Goal: Task Accomplishment & Management: Complete application form

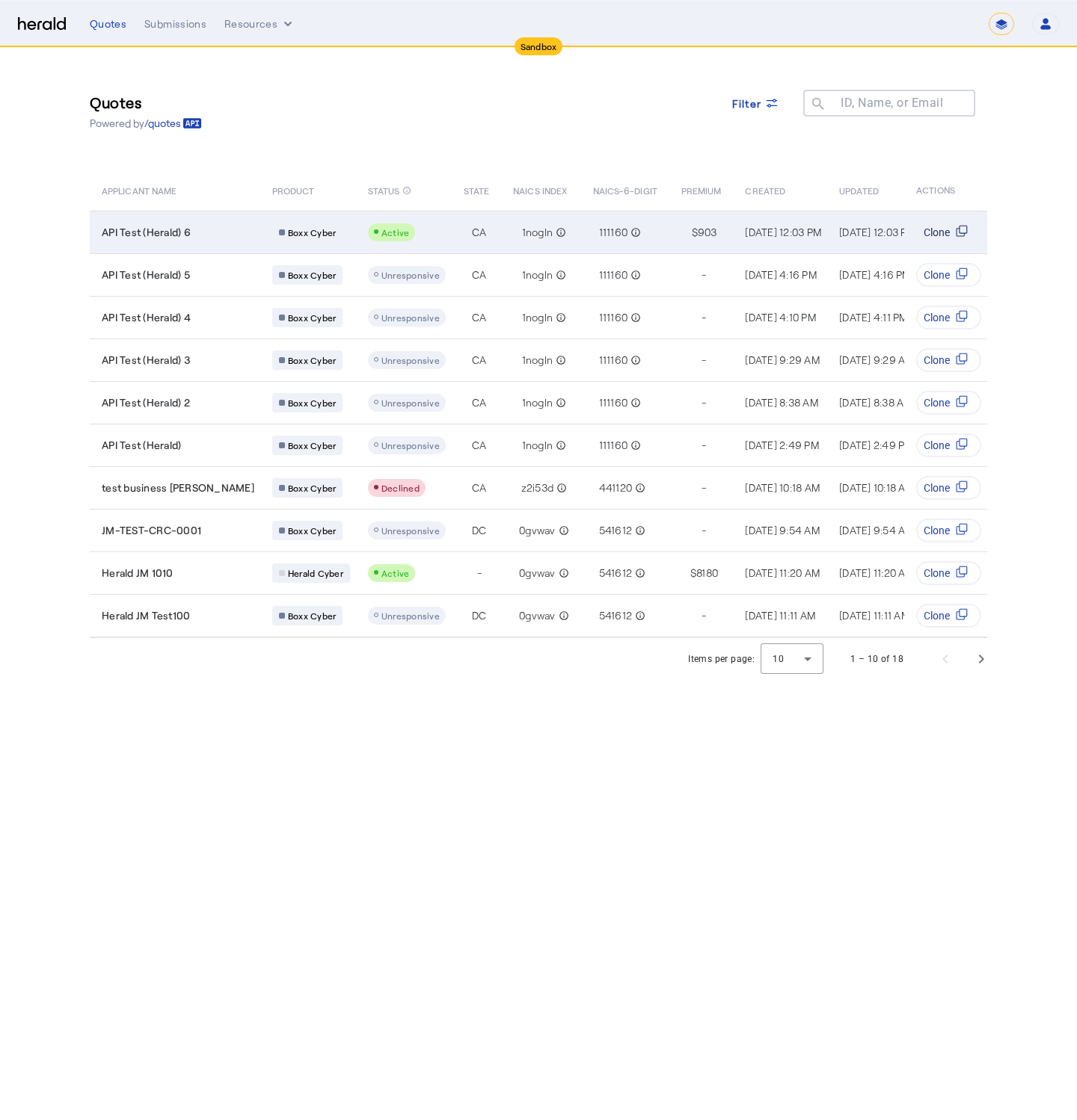
click at [945, 236] on span "Clone" at bounding box center [936, 232] width 26 height 15
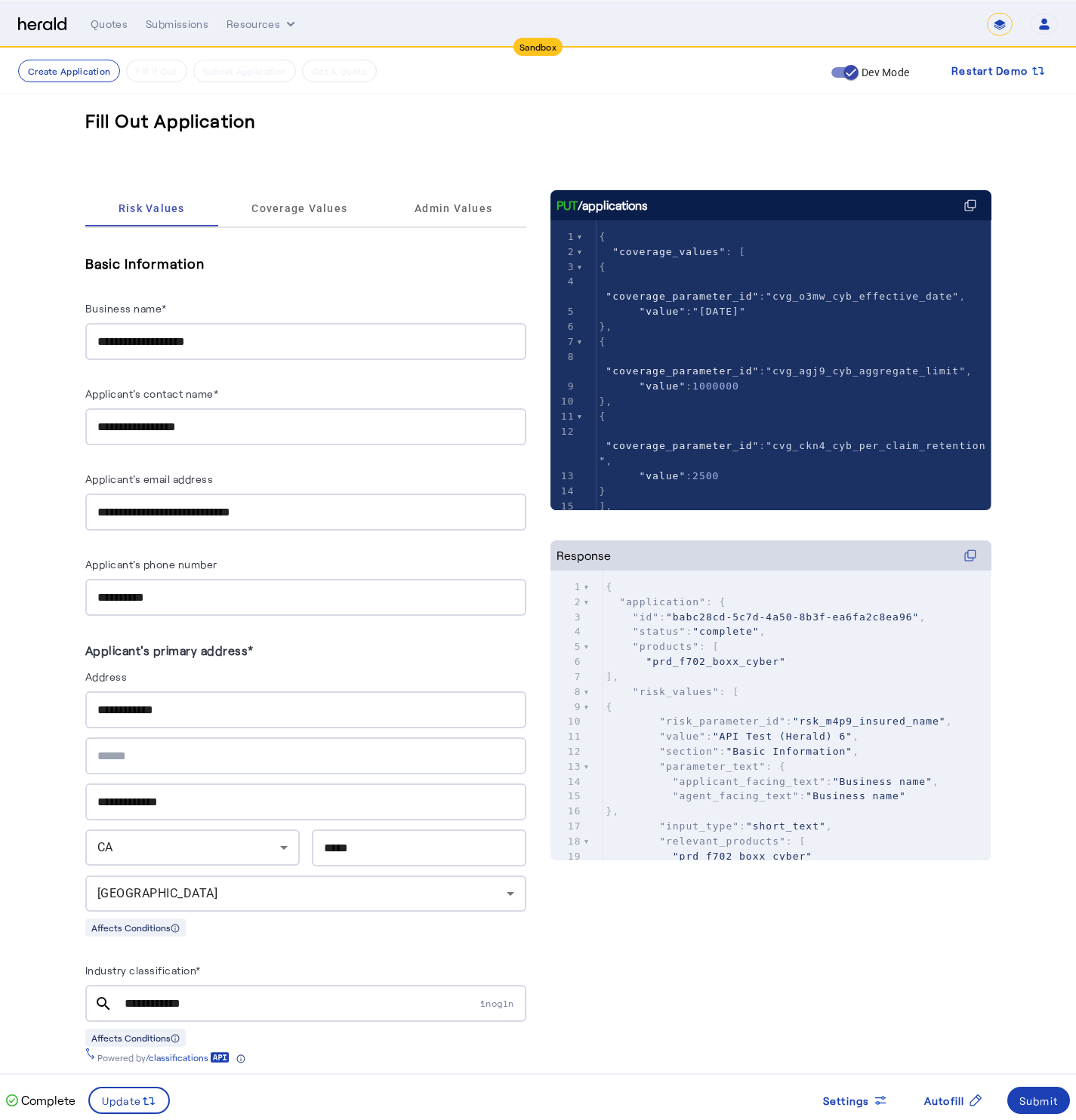
click at [234, 337] on input "**********" at bounding box center [305, 342] width 417 height 18
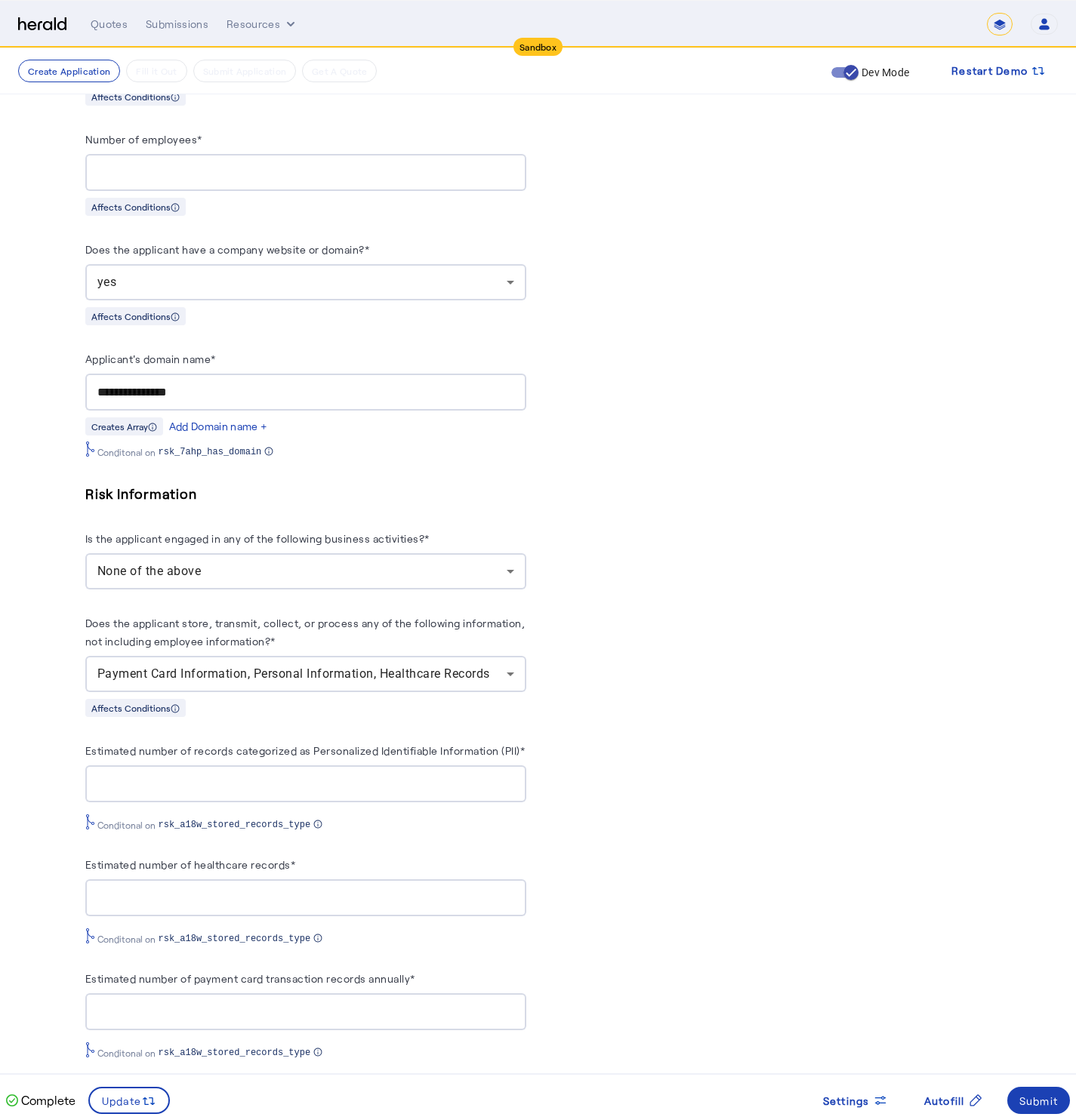
scroll to position [1100, 0]
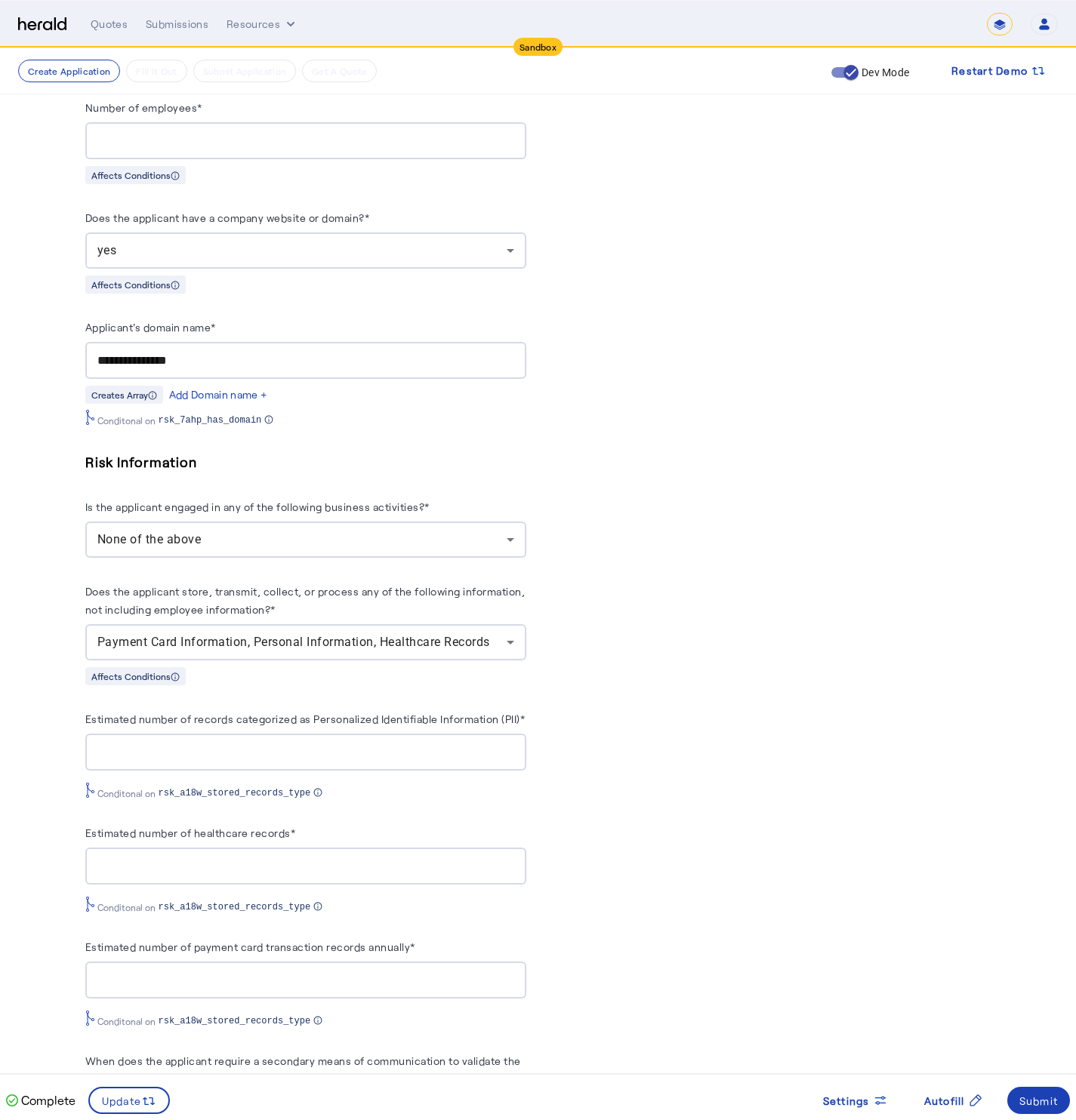
type input "**********"
click at [219, 531] on div "None of the above" at bounding box center [302, 540] width 409 height 18
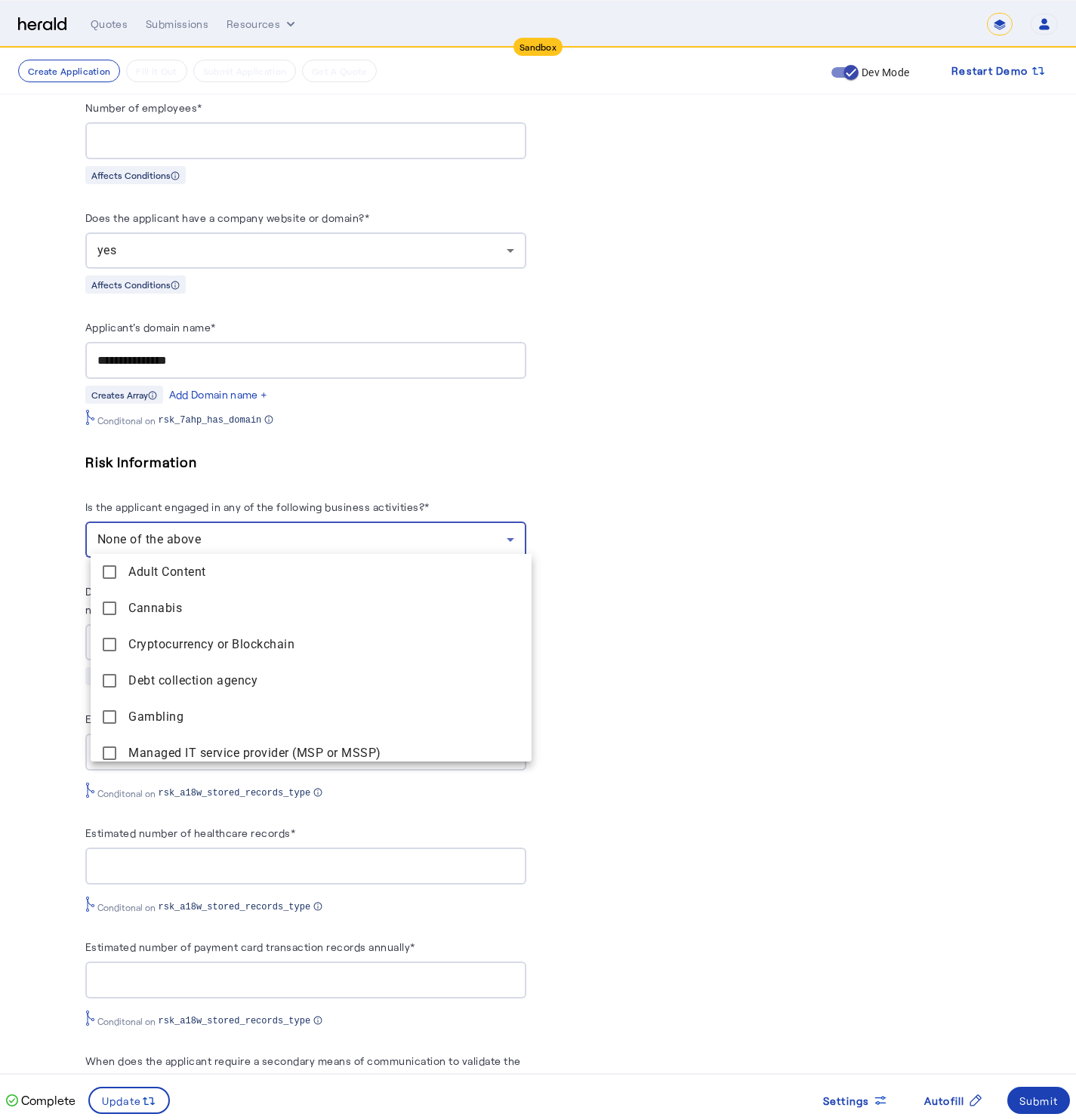
scroll to position [155, 0]
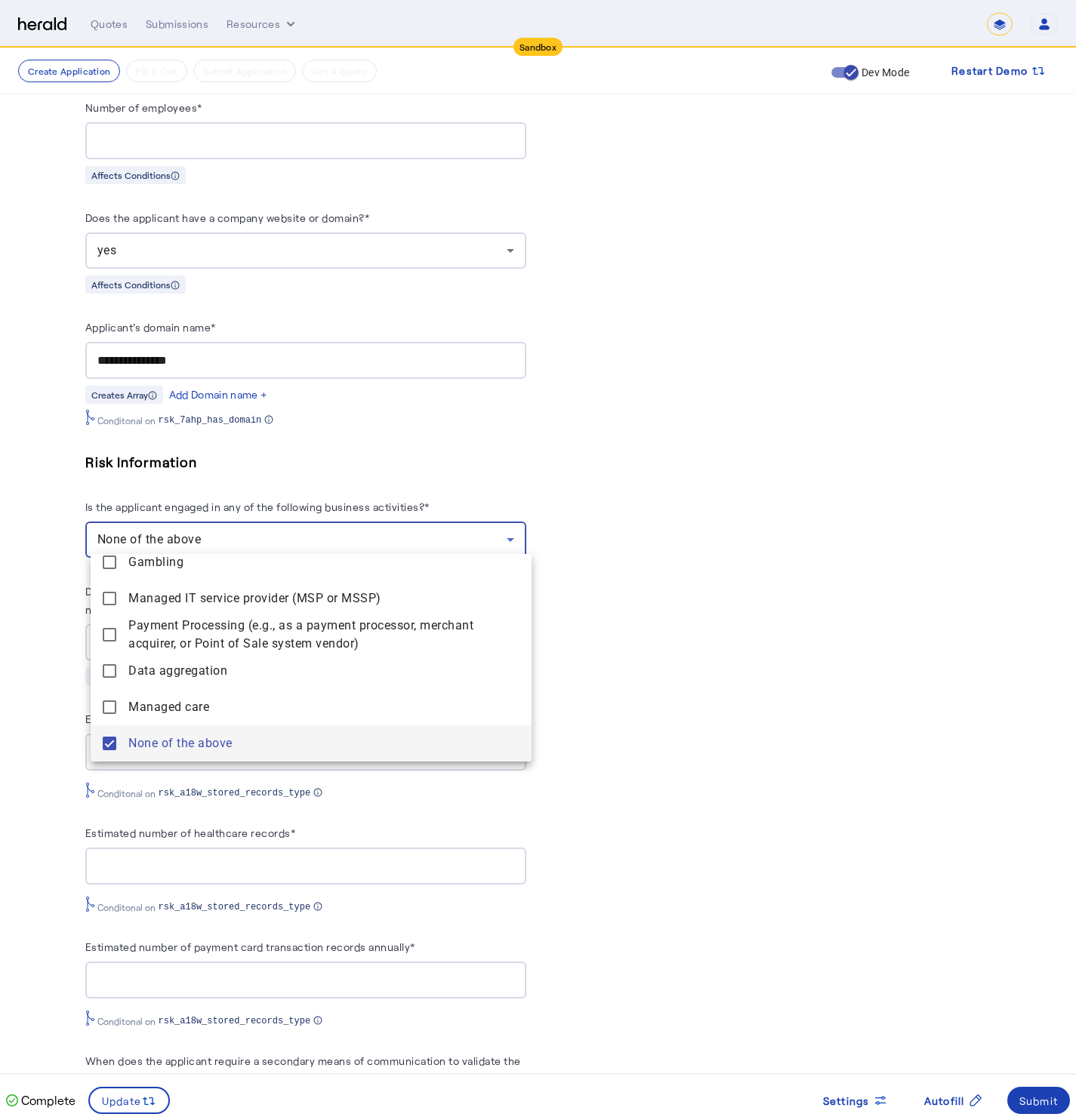
click at [60, 516] on div at bounding box center [538, 560] width 1076 height 1120
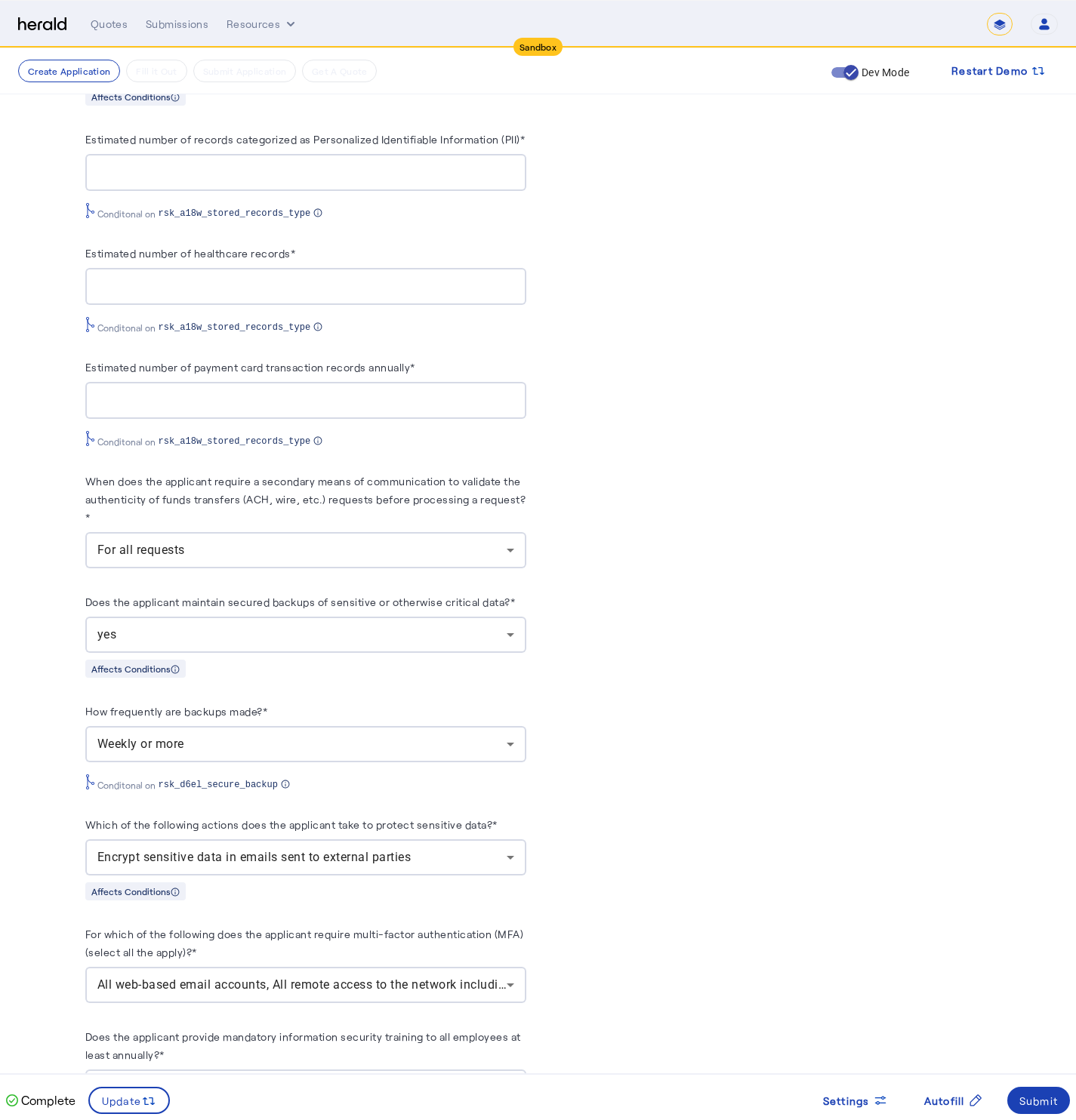
scroll to position [1906, 0]
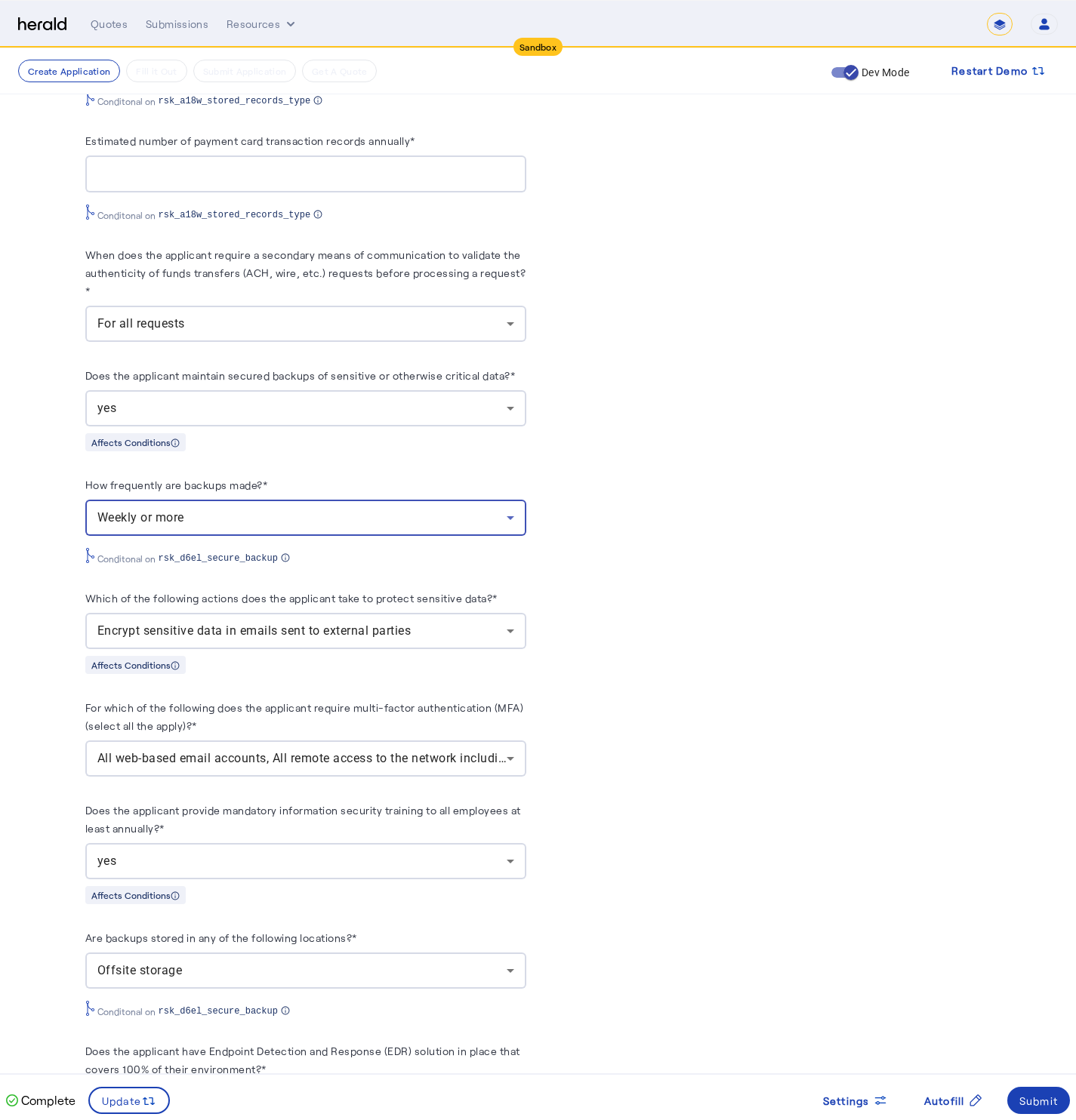
click at [233, 527] on div "Weekly or more" at bounding box center [302, 518] width 409 height 18
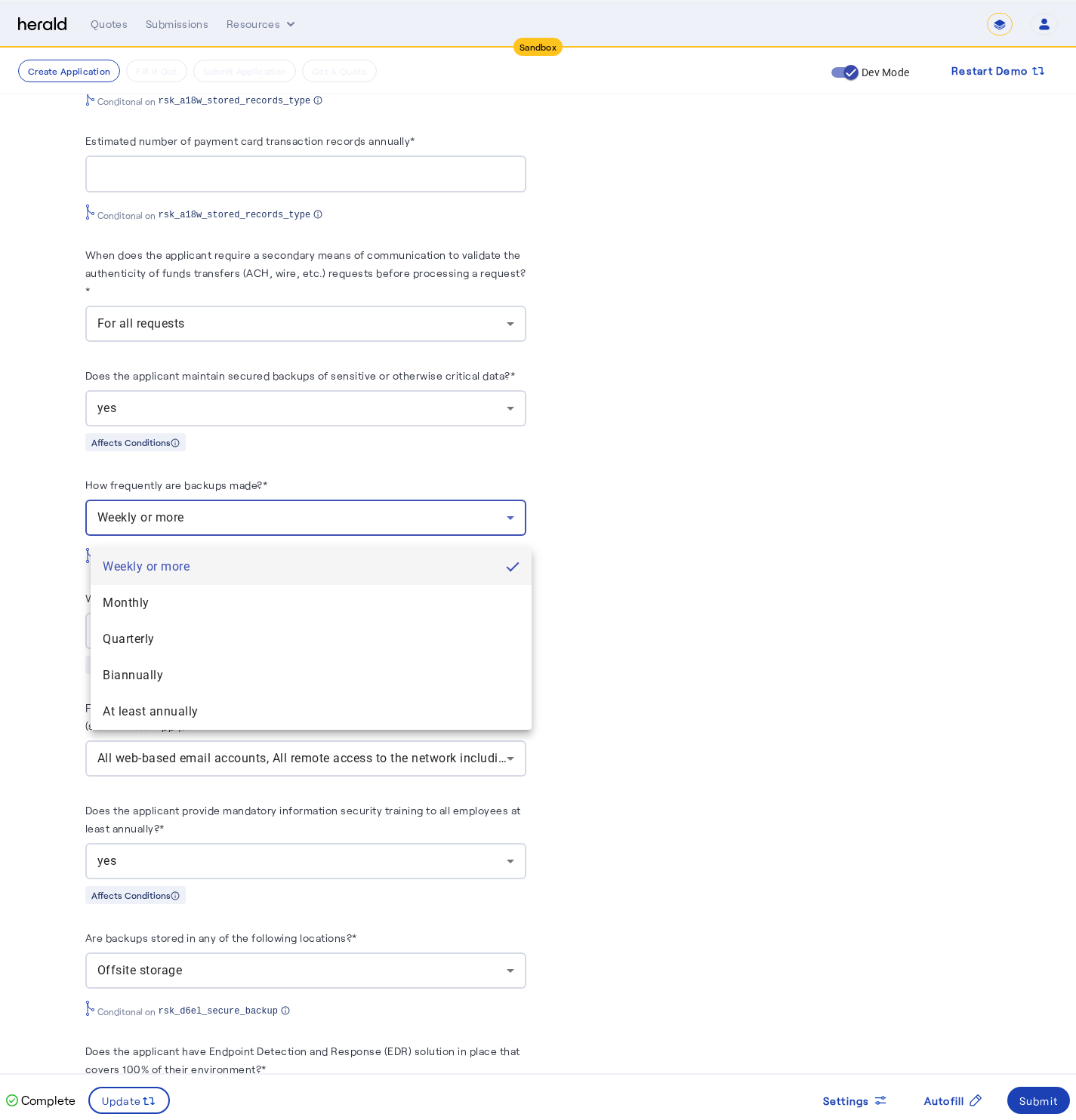
click at [64, 518] on div at bounding box center [538, 560] width 1076 height 1120
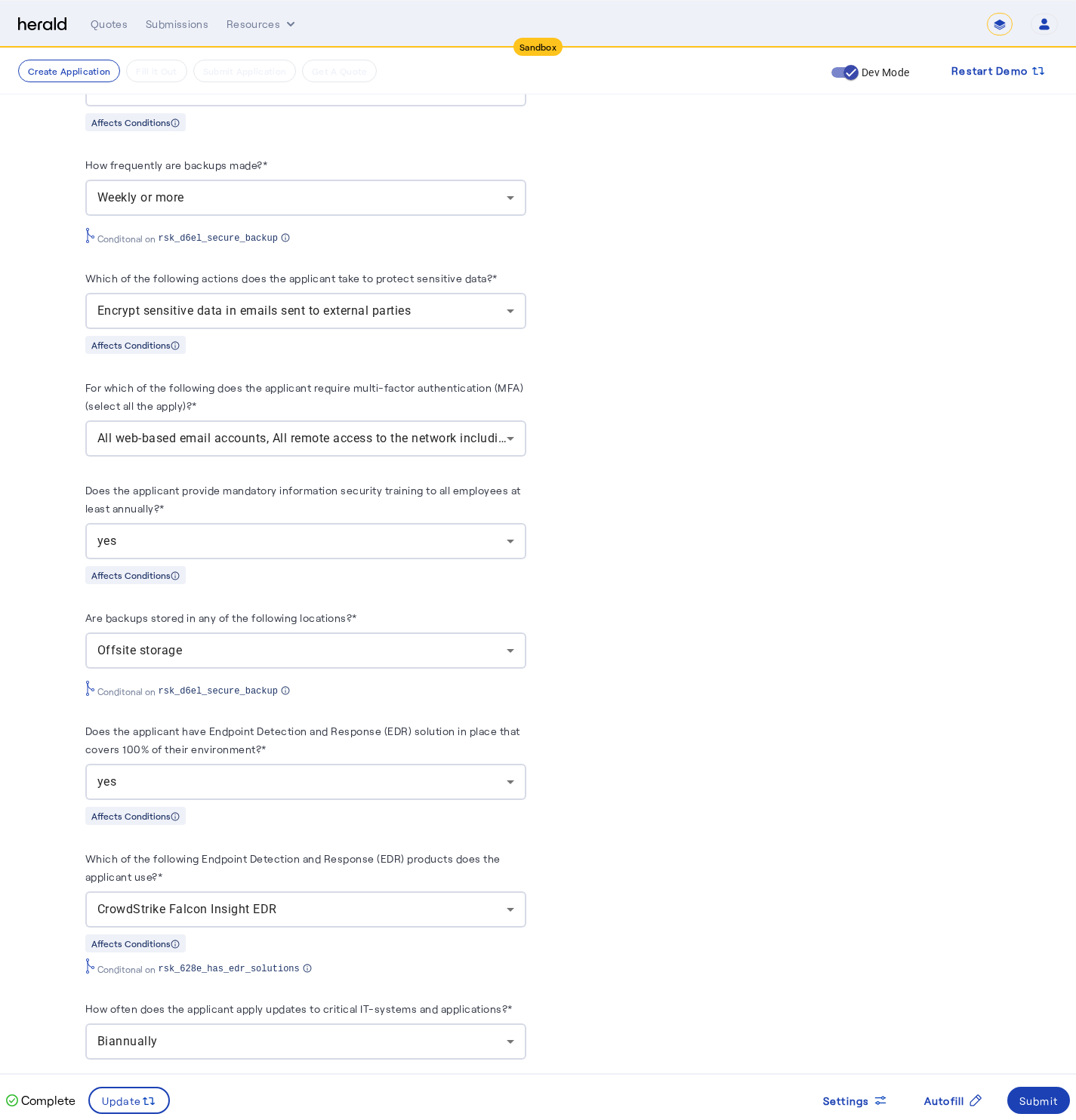
scroll to position [2298, 0]
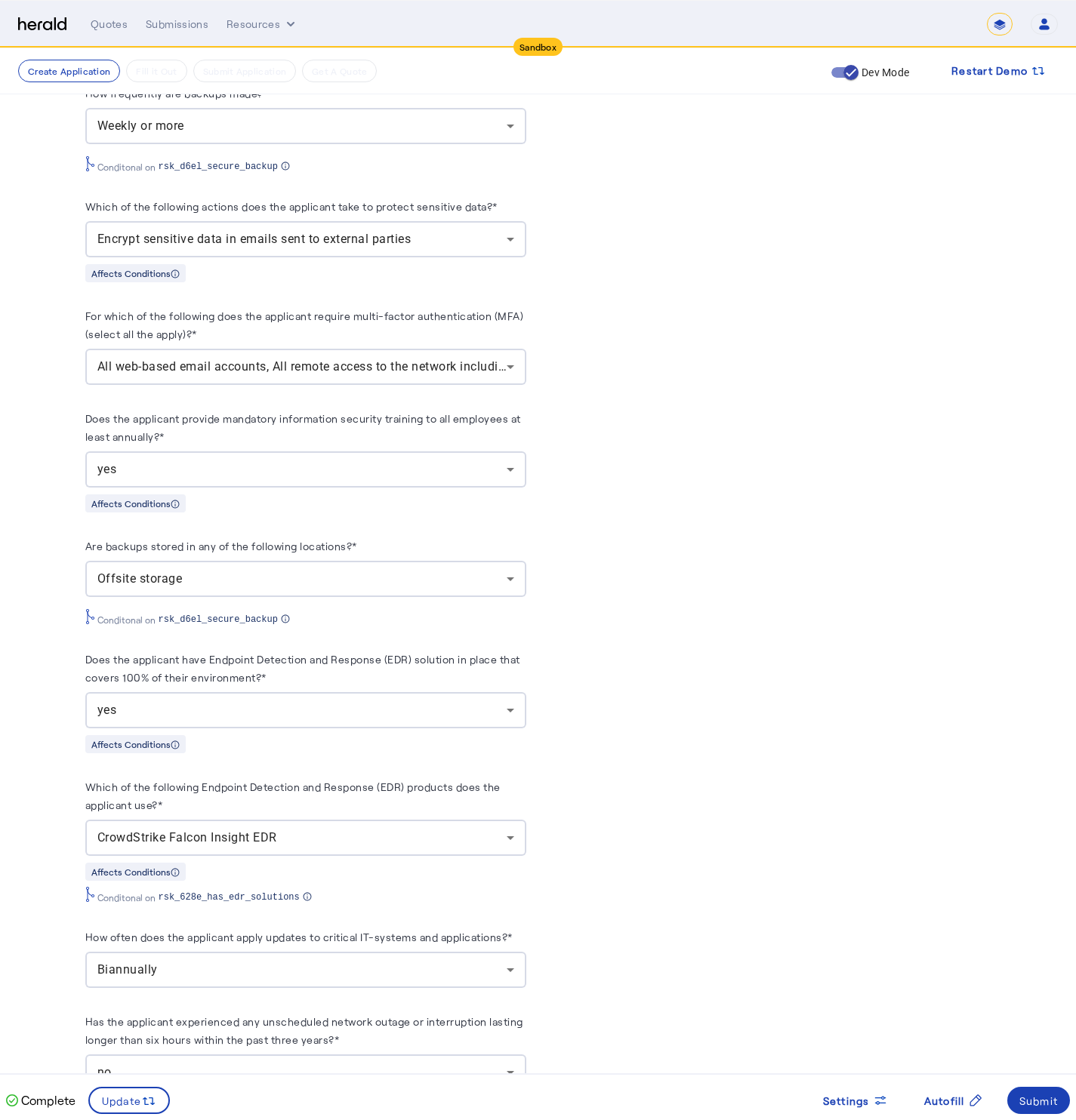
click at [188, 246] on span "Encrypt sensitive data in emails sent to external parties" at bounding box center [254, 238] width 314 height 14
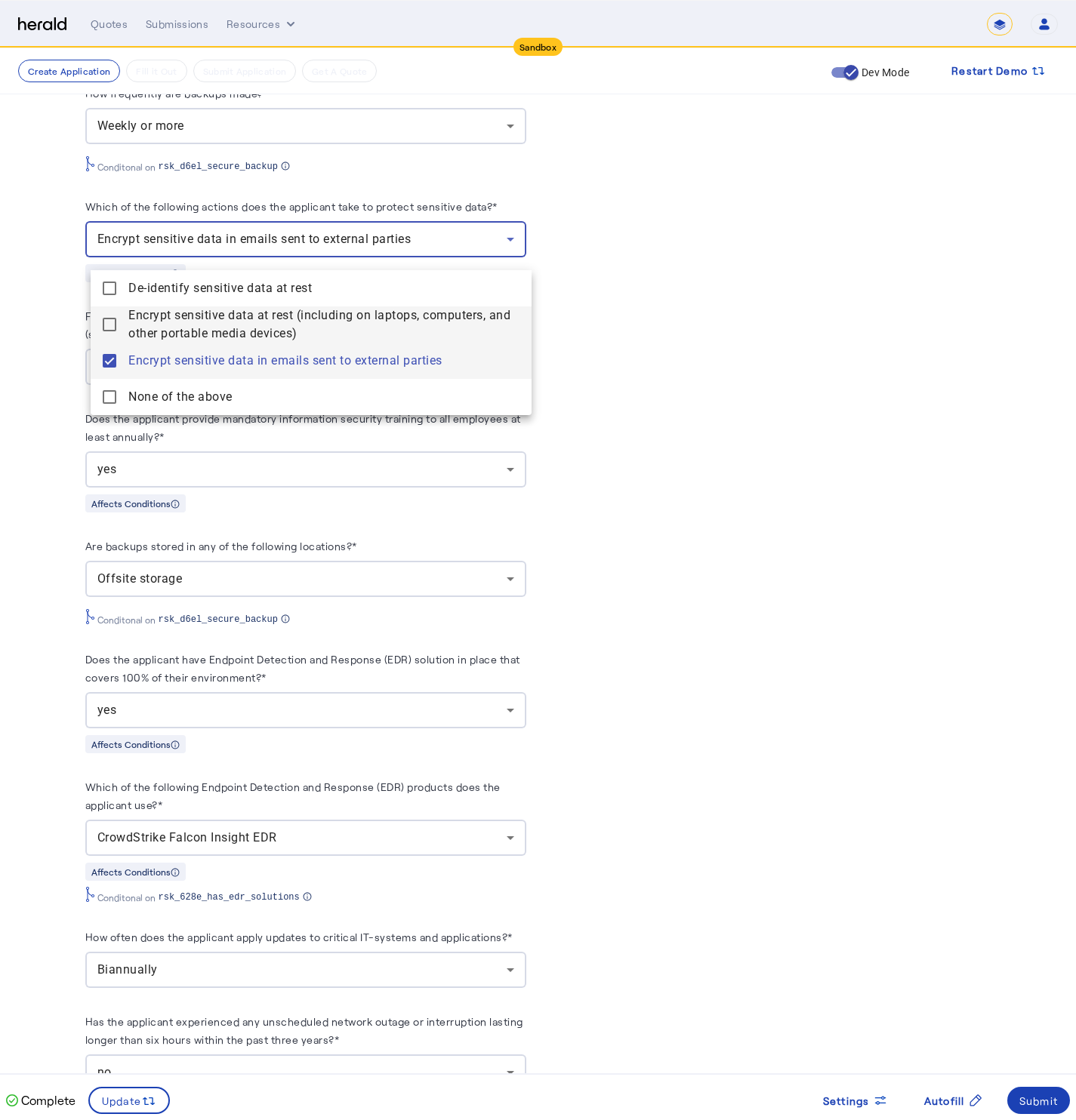
click at [108, 327] on mat-pseudo-checkbox at bounding box center [110, 324] width 14 height 14
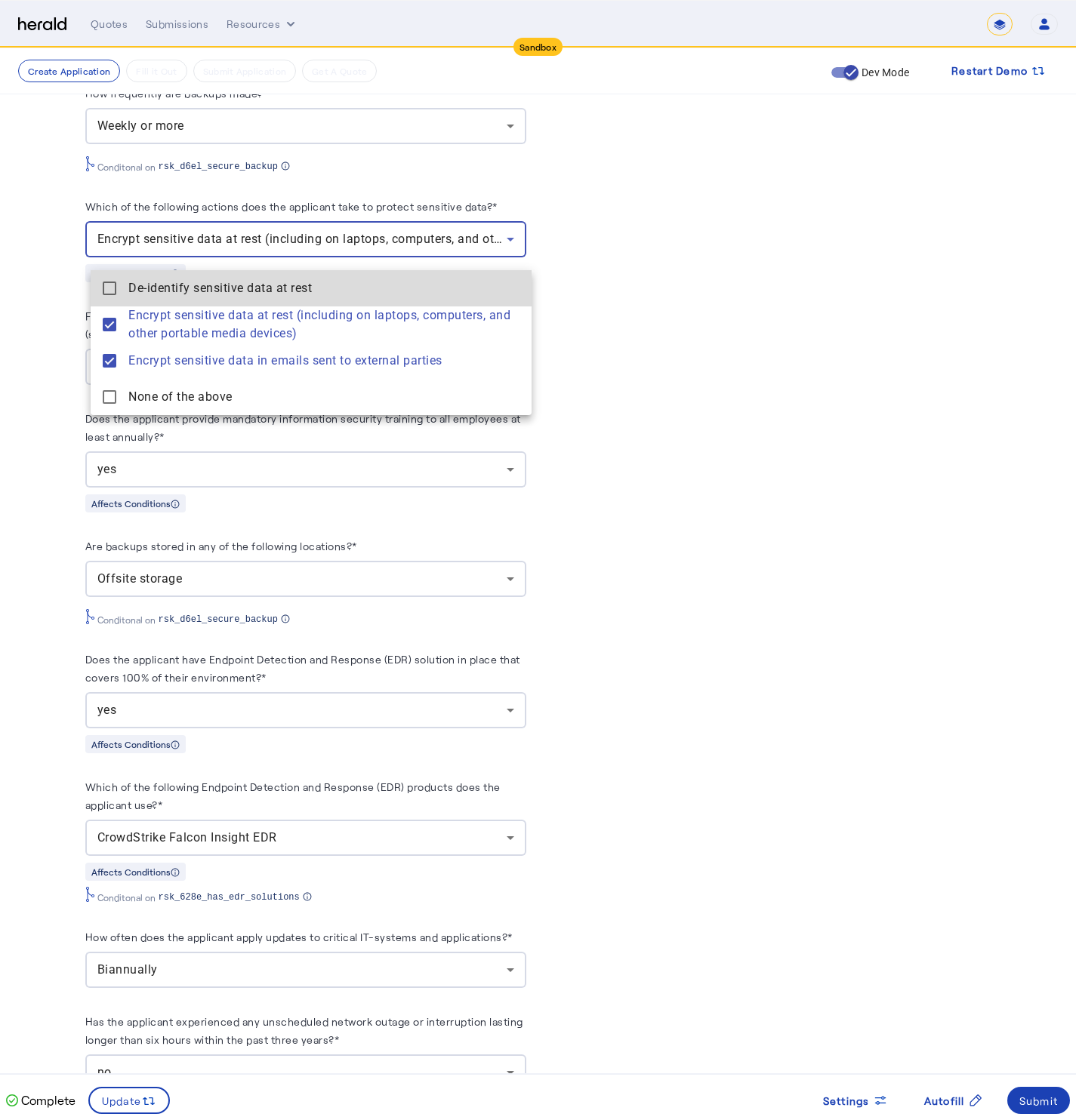
click at [113, 290] on mat-pseudo-checkbox at bounding box center [110, 288] width 14 height 14
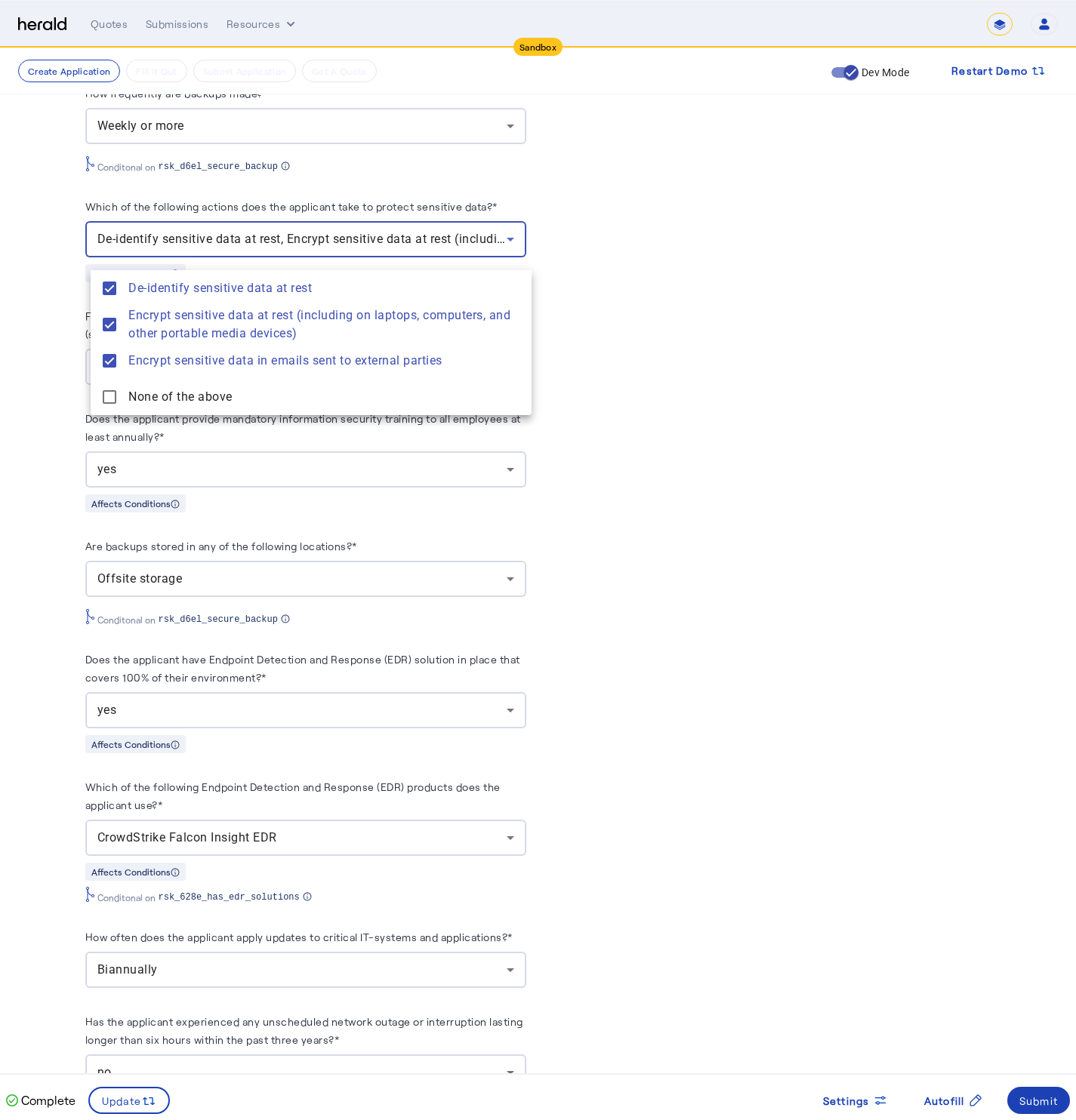
click at [57, 391] on div at bounding box center [538, 560] width 1076 height 1120
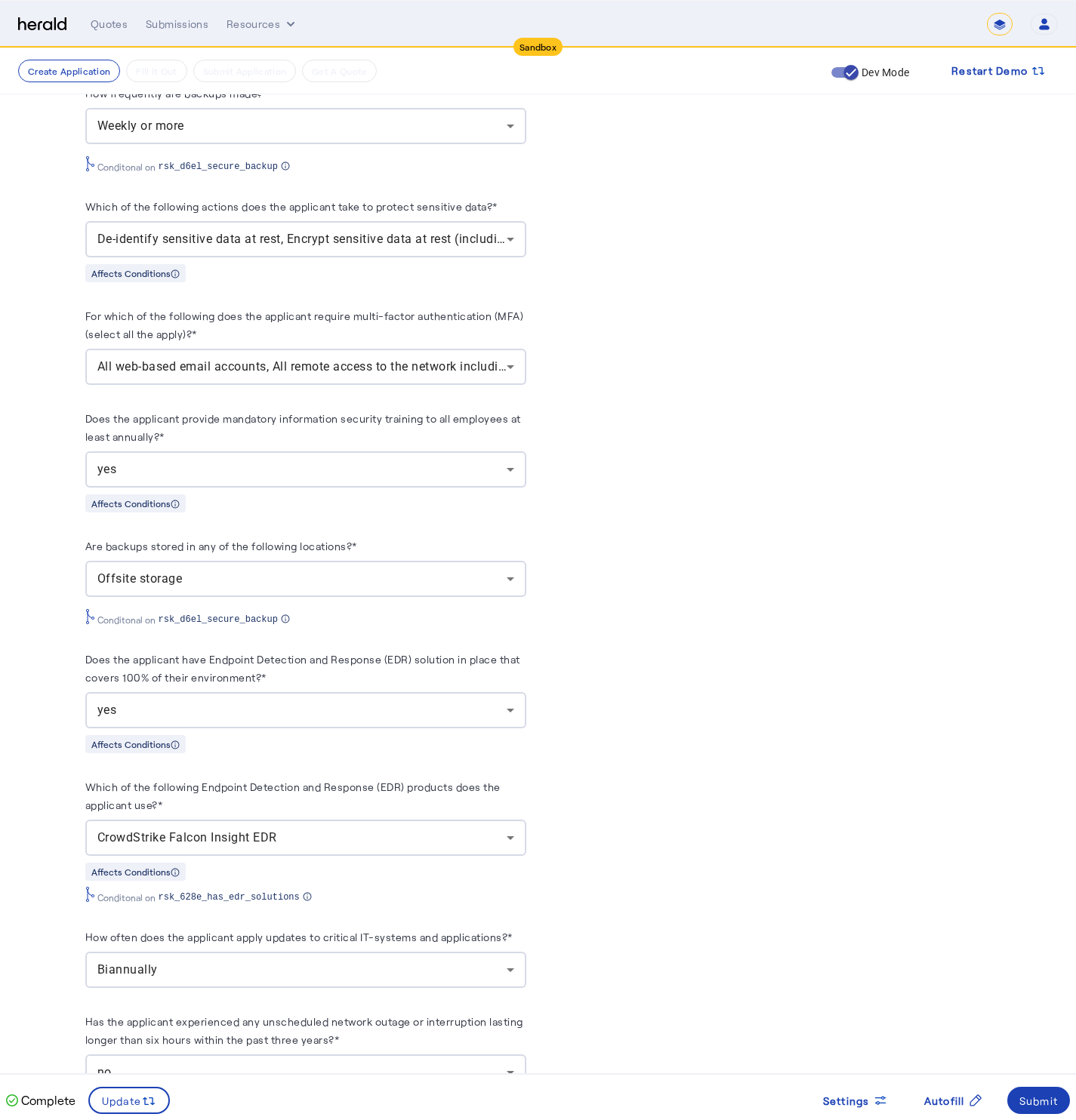
scroll to position [2318, 0]
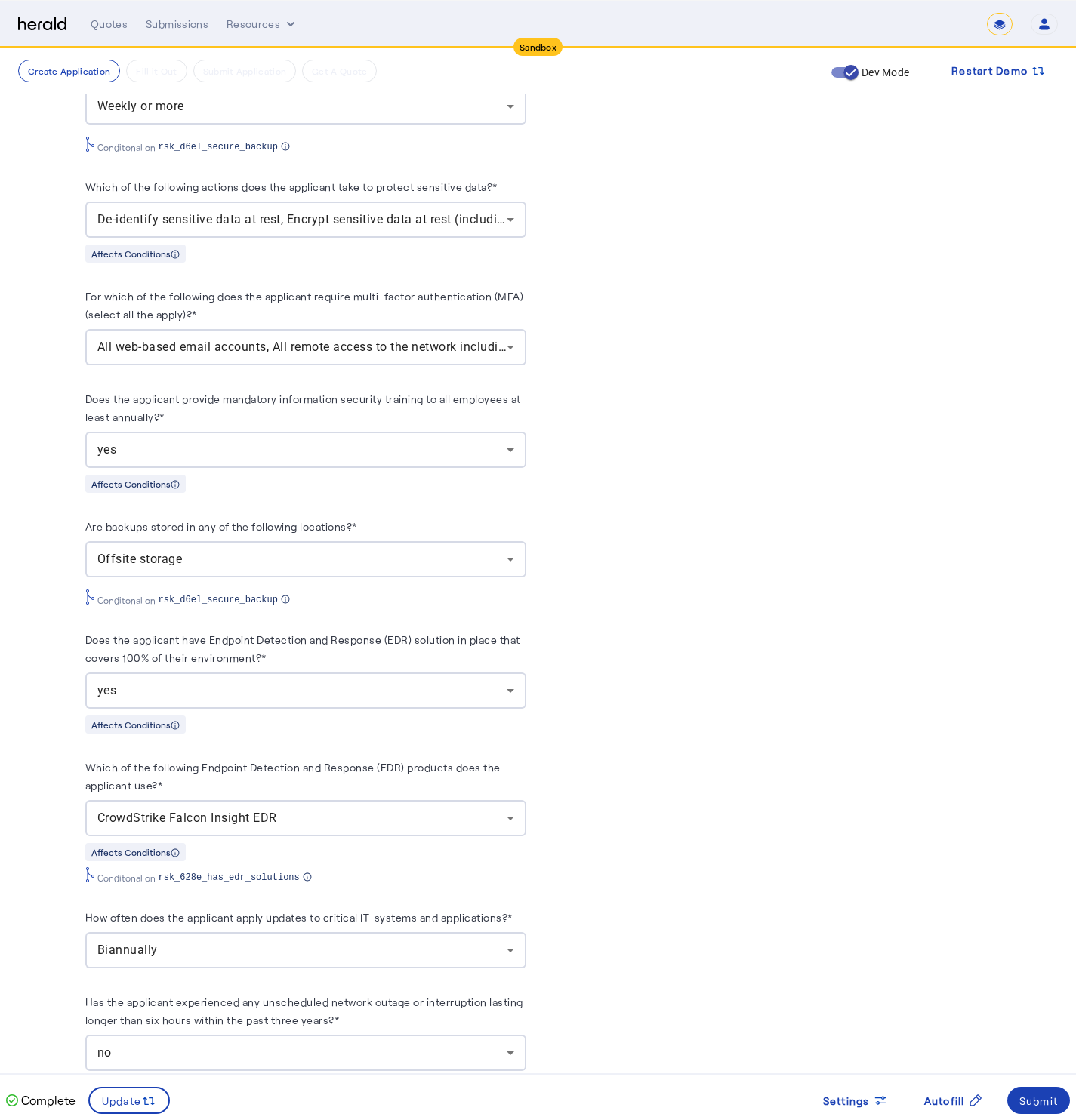
click at [127, 365] on div "All web-based email accounts, All remote access to the network including any re…" at bounding box center [305, 347] width 417 height 36
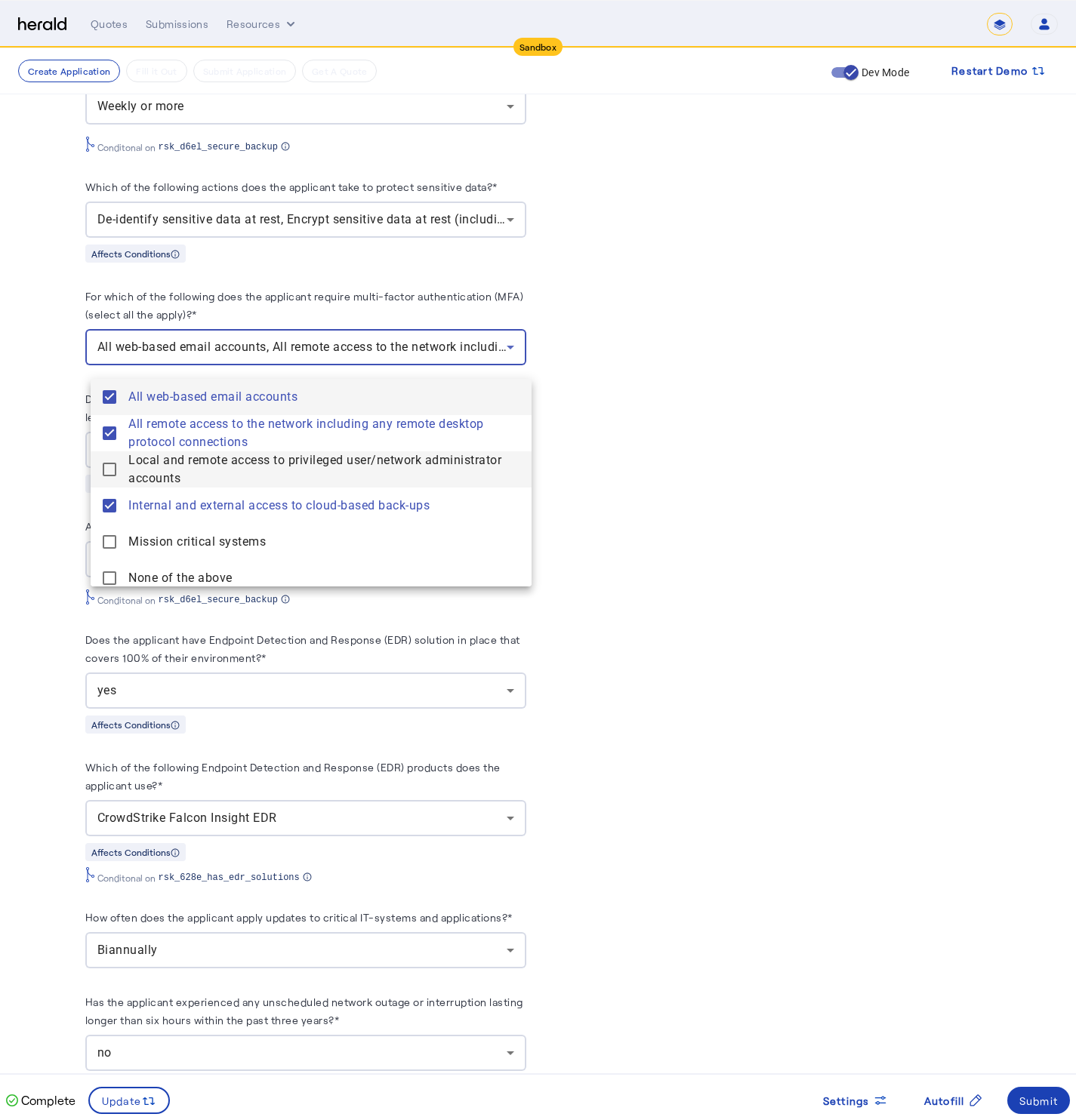
click at [110, 468] on mat-pseudo-checkbox at bounding box center [110, 470] width 14 height 14
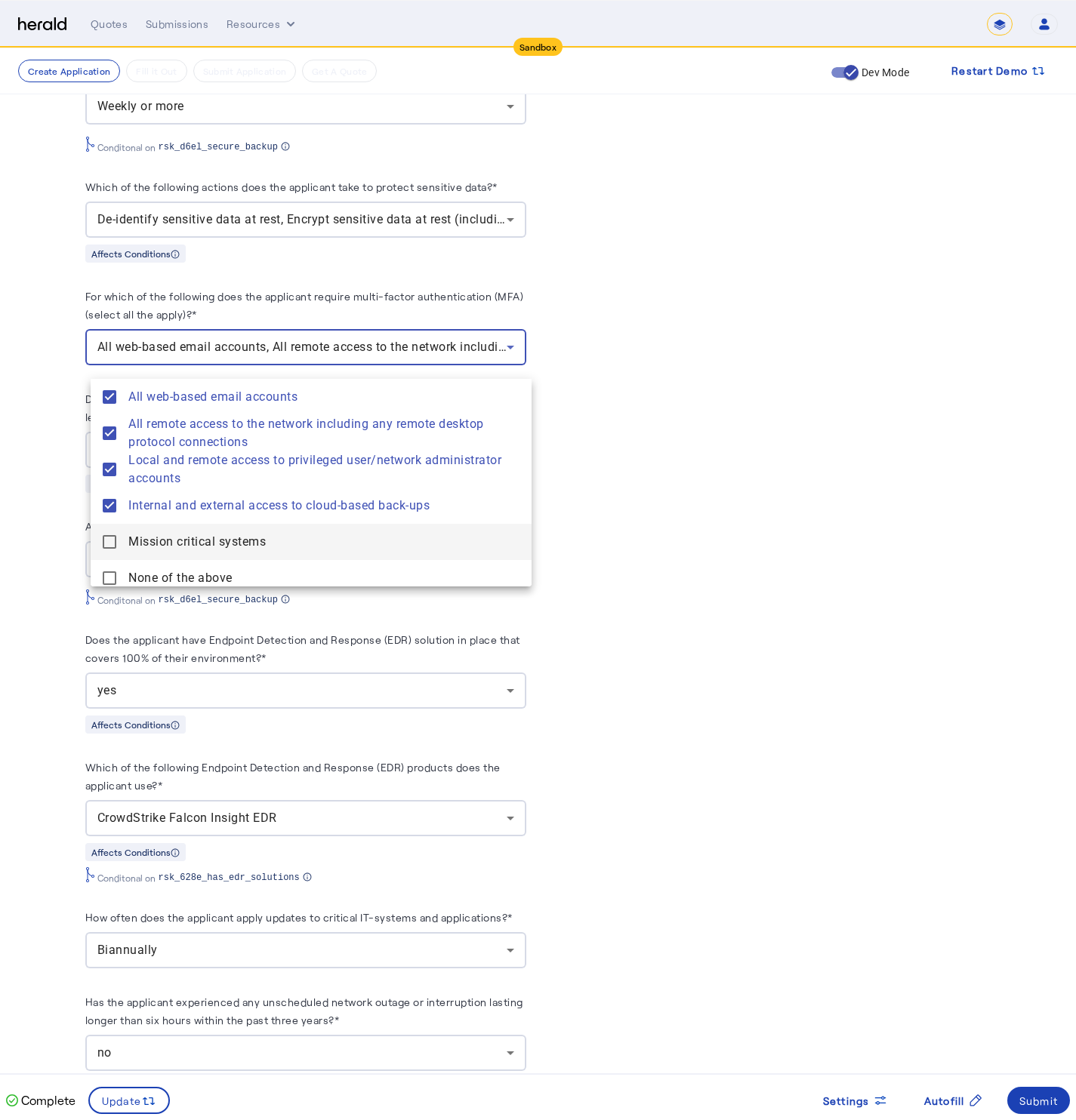
click at [110, 535] on mat-pseudo-checkbox at bounding box center [110, 542] width 14 height 14
click at [61, 518] on div at bounding box center [538, 560] width 1076 height 1120
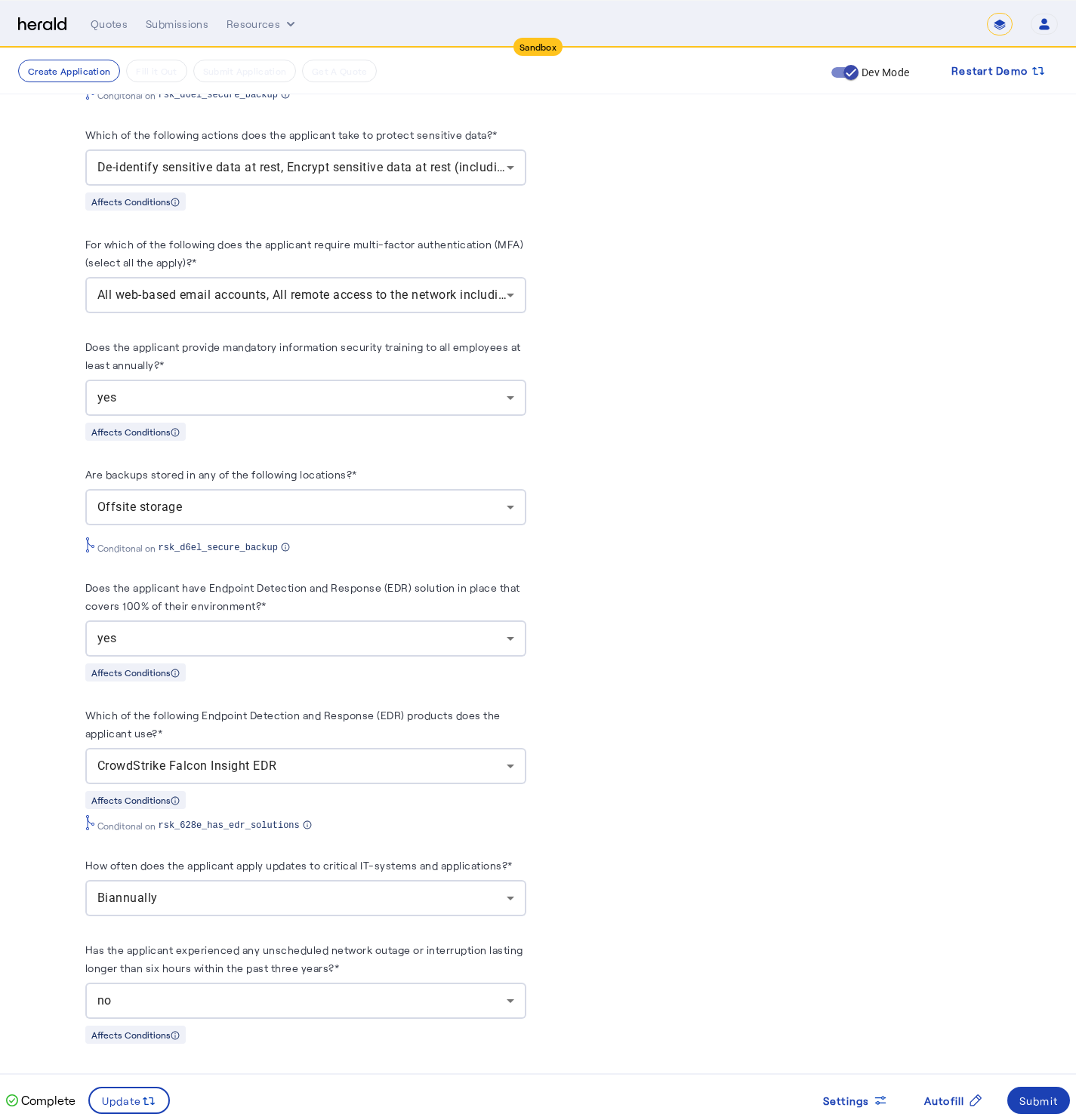
scroll to position [2450, 0]
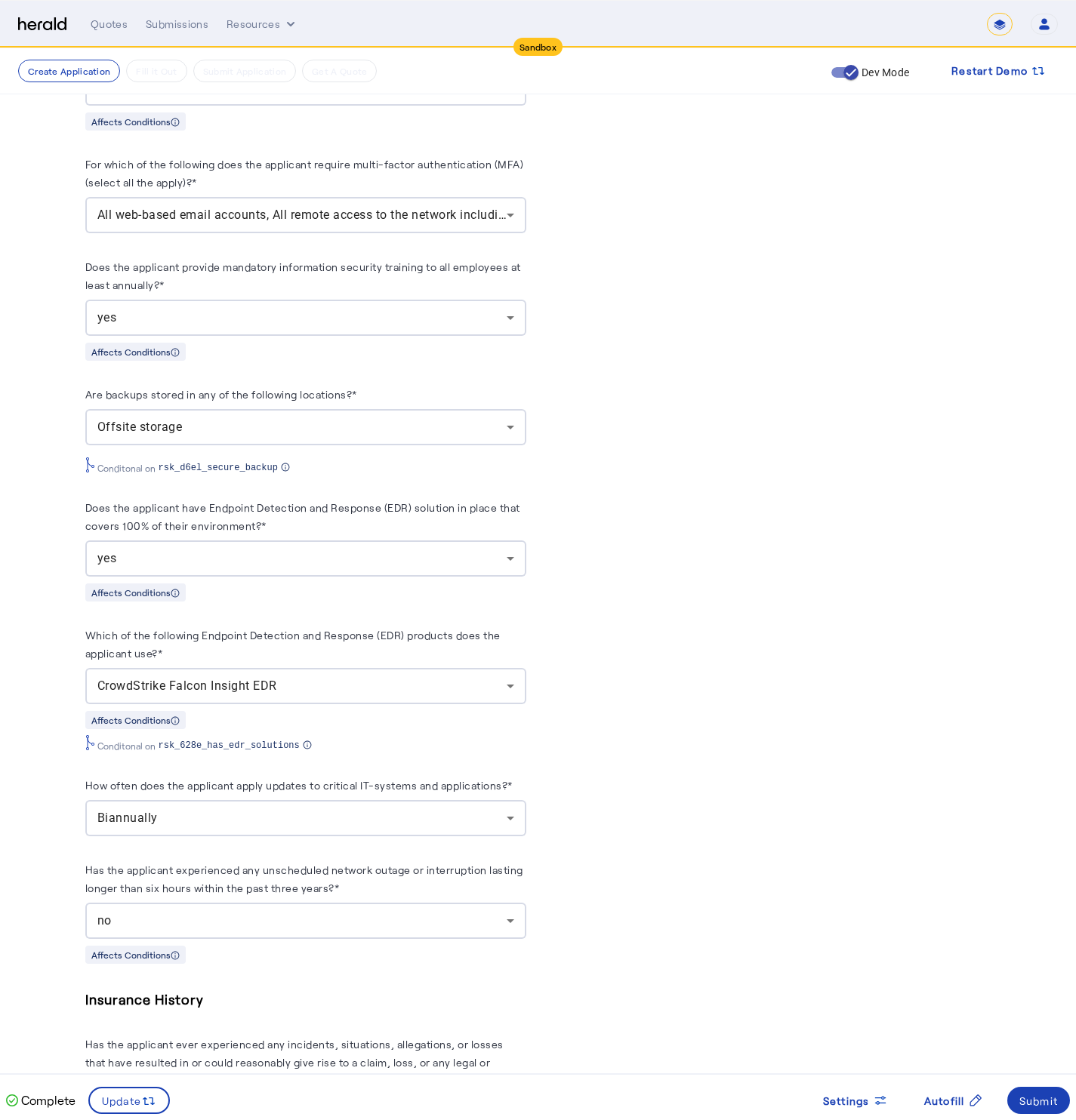
click at [142, 434] on span "Offsite storage" at bounding box center [140, 427] width 85 height 14
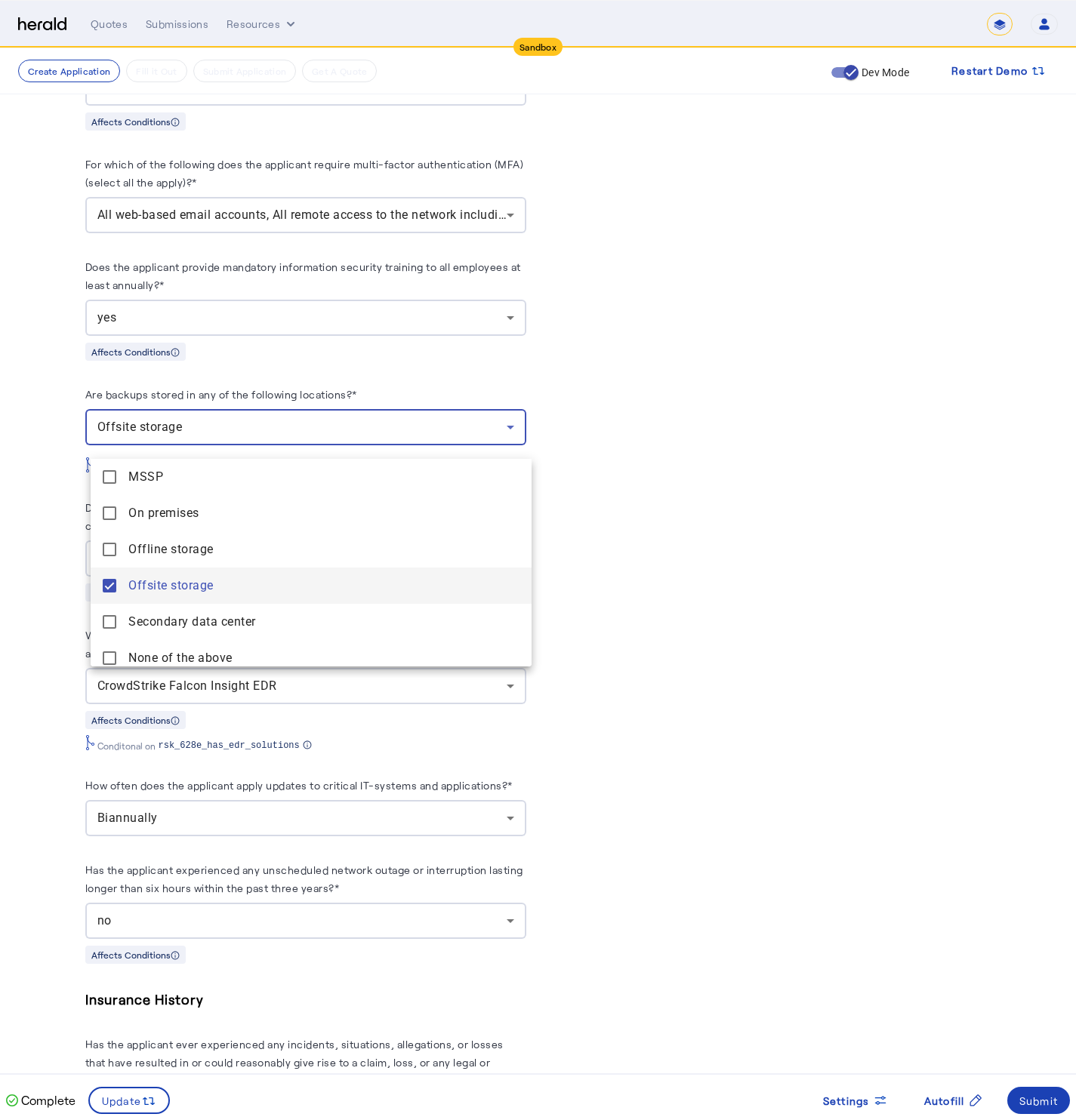
click at [63, 582] on div at bounding box center [538, 560] width 1076 height 1120
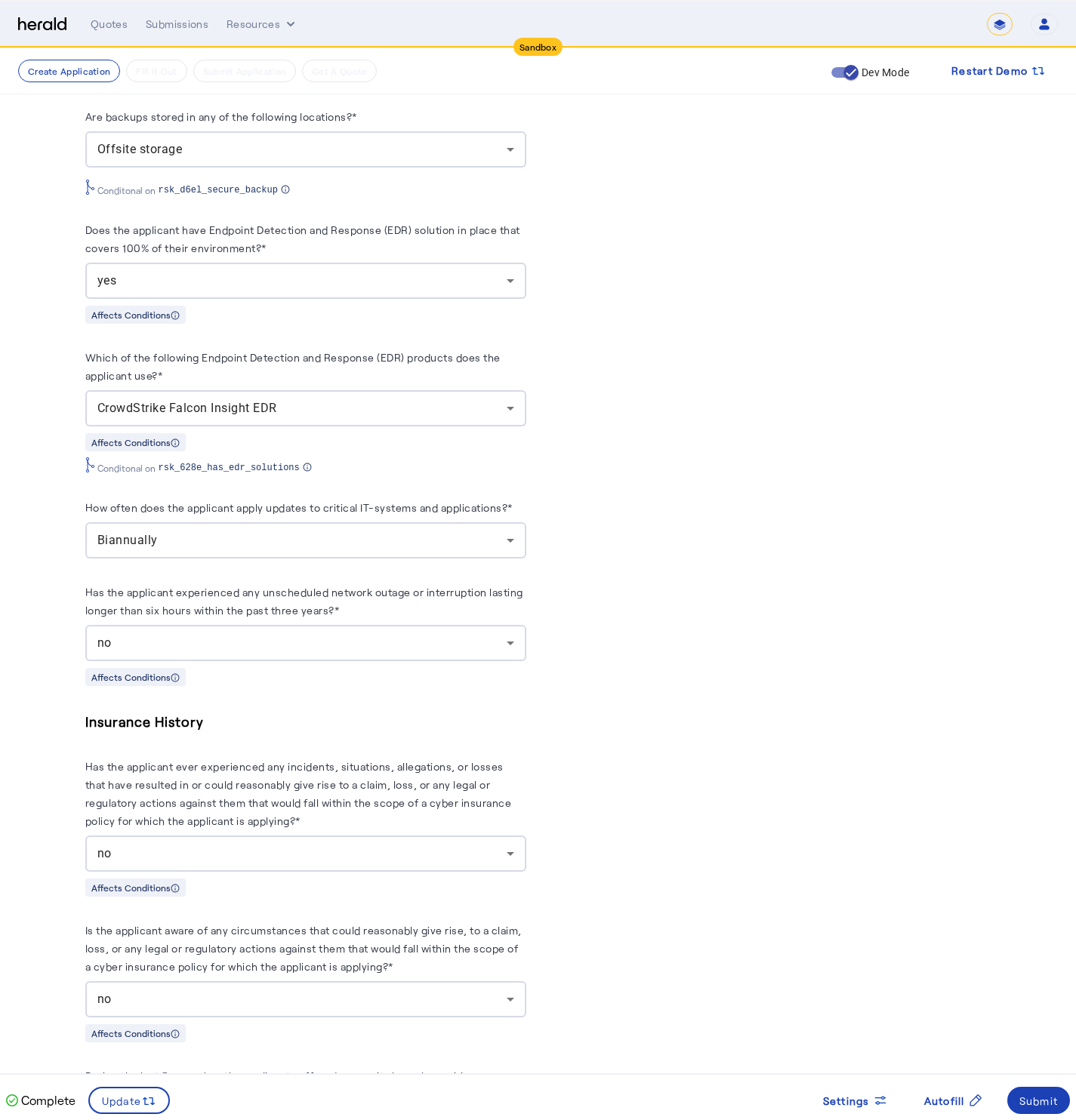
scroll to position [2972, 0]
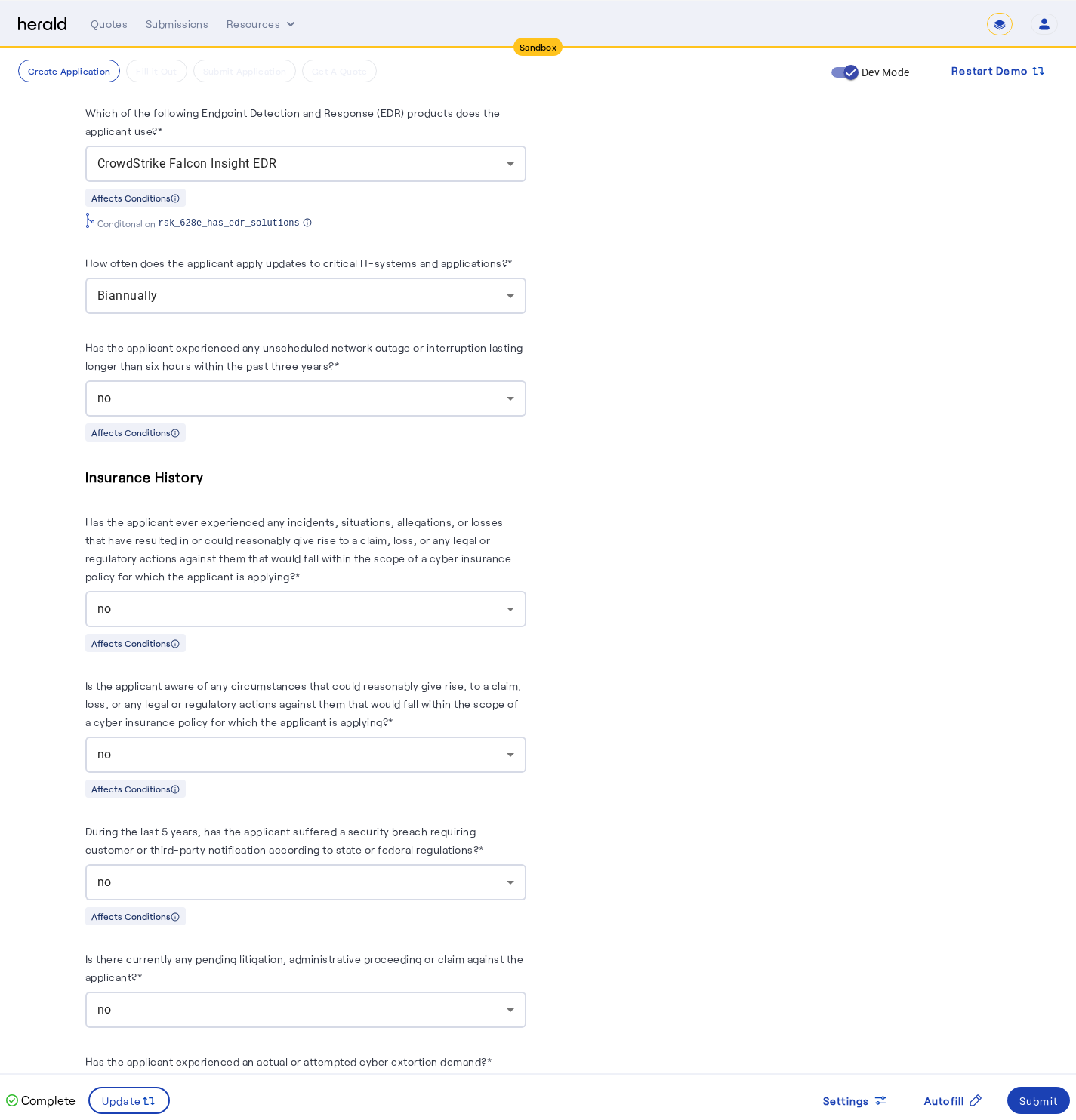
click at [179, 305] on div "Biannually" at bounding box center [302, 296] width 409 height 18
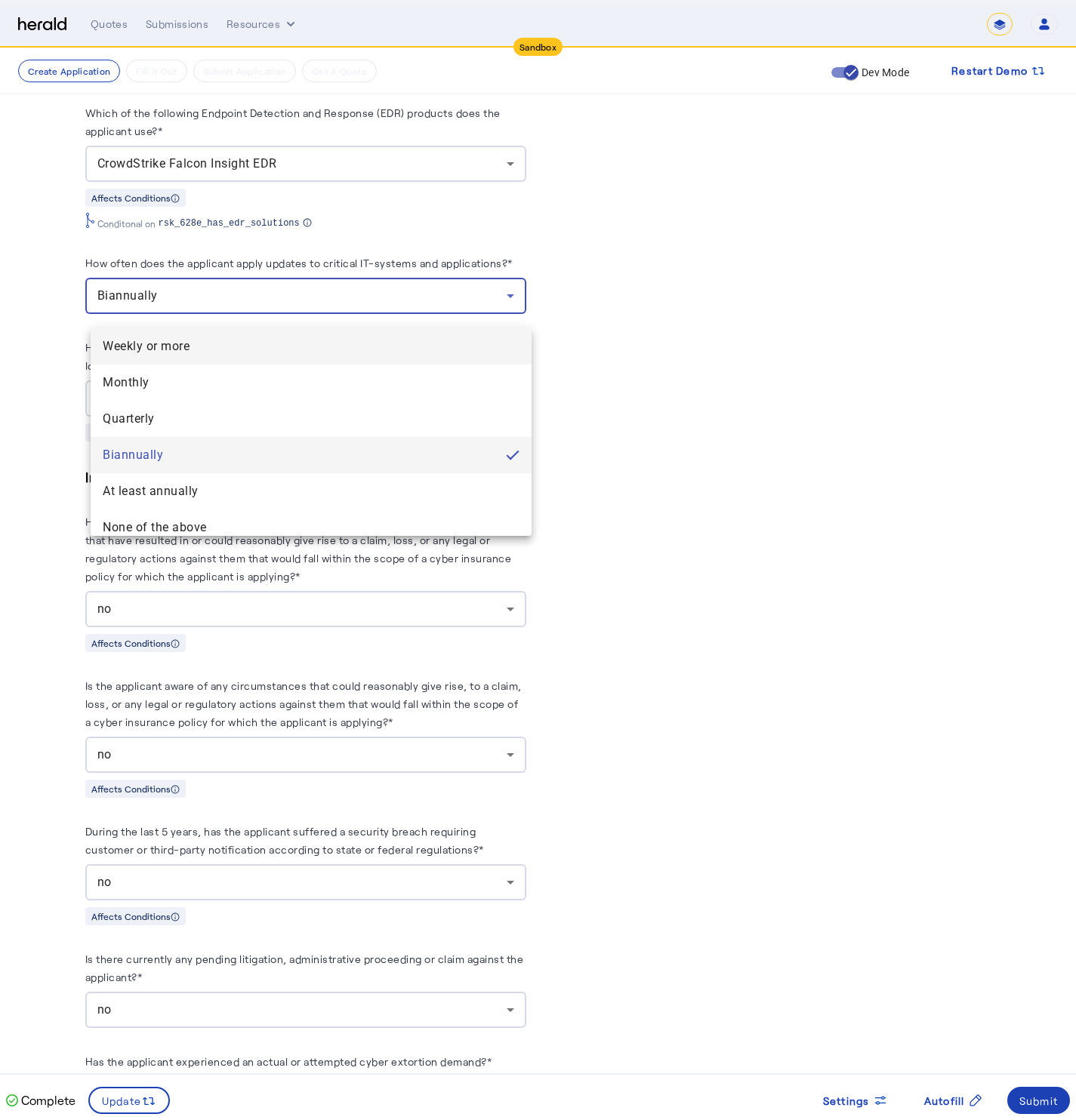
click at [185, 354] on span "Weekly or more" at bounding box center [311, 346] width 417 height 18
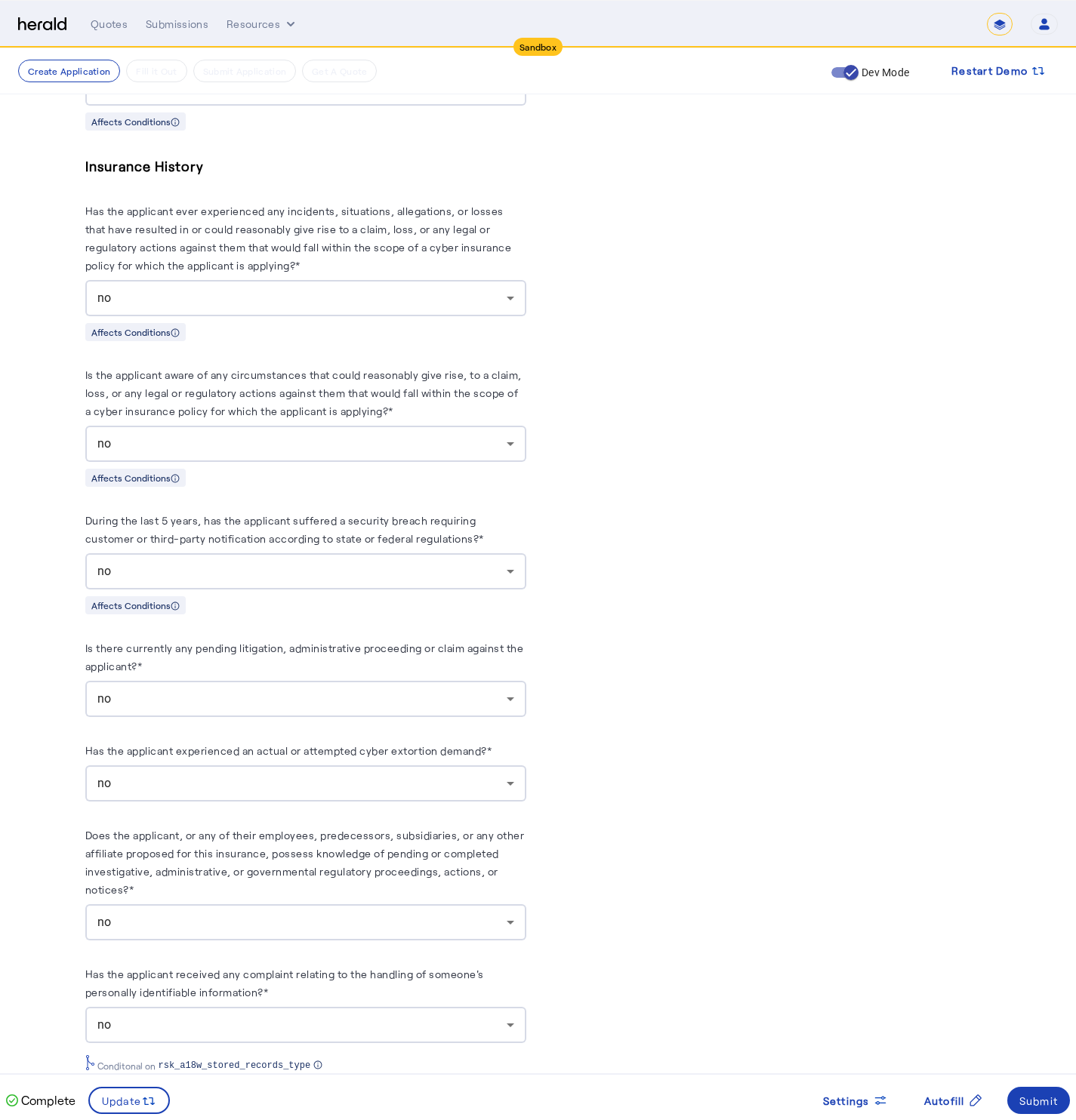
scroll to position [3333, 0]
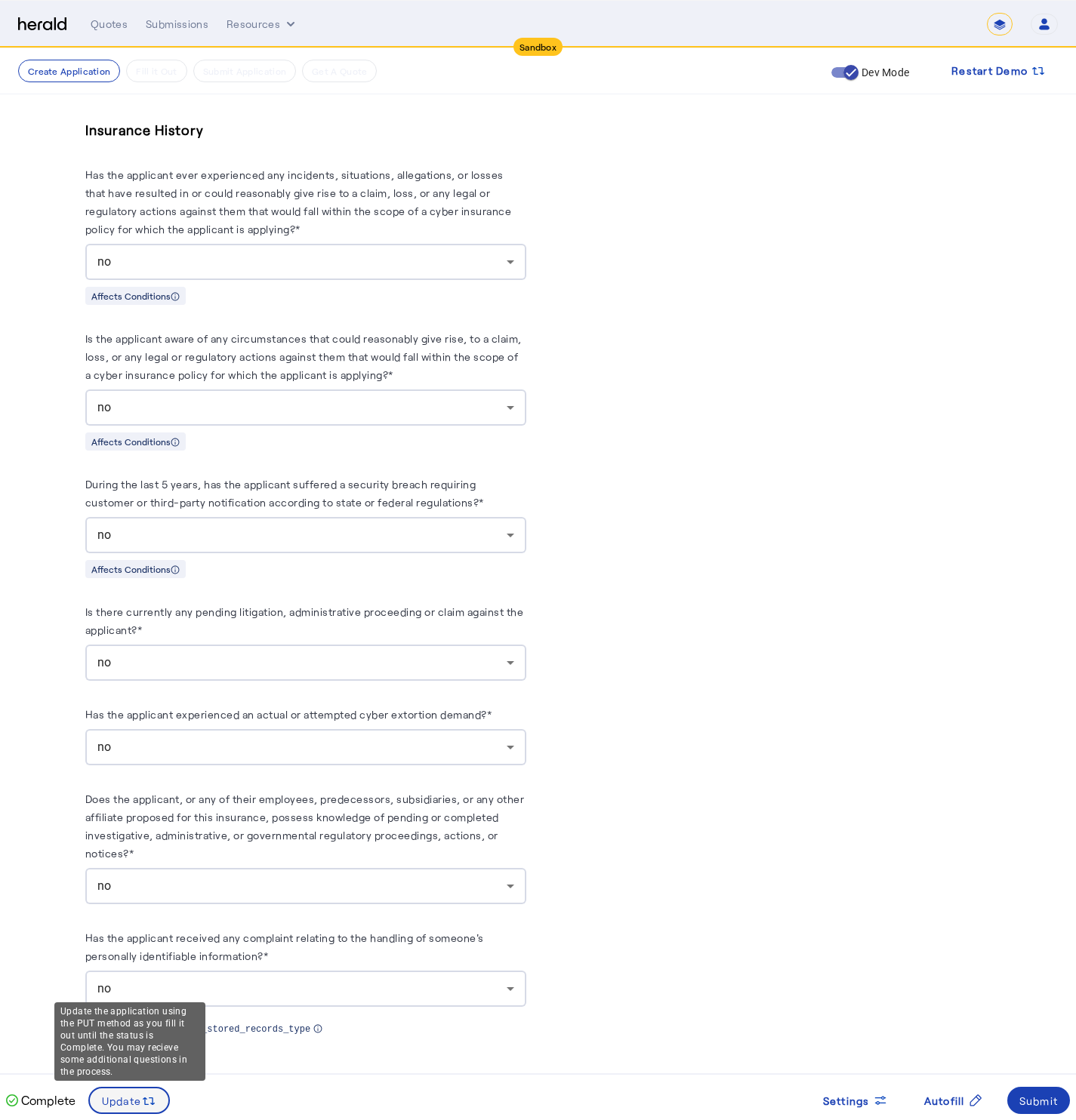
click at [150, 1100] on icon at bounding box center [149, 1102] width 15 height 15
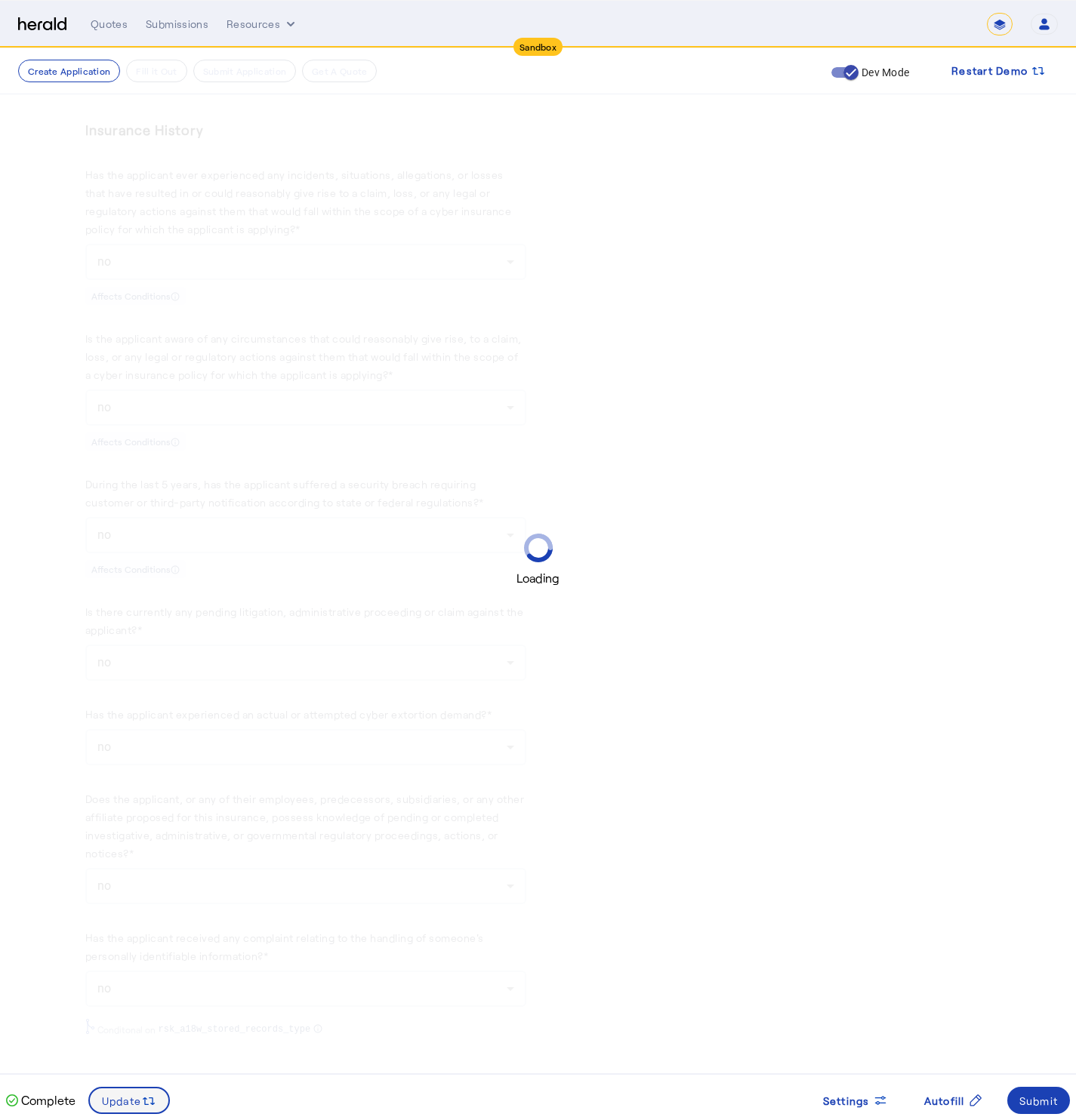
scroll to position [0, 0]
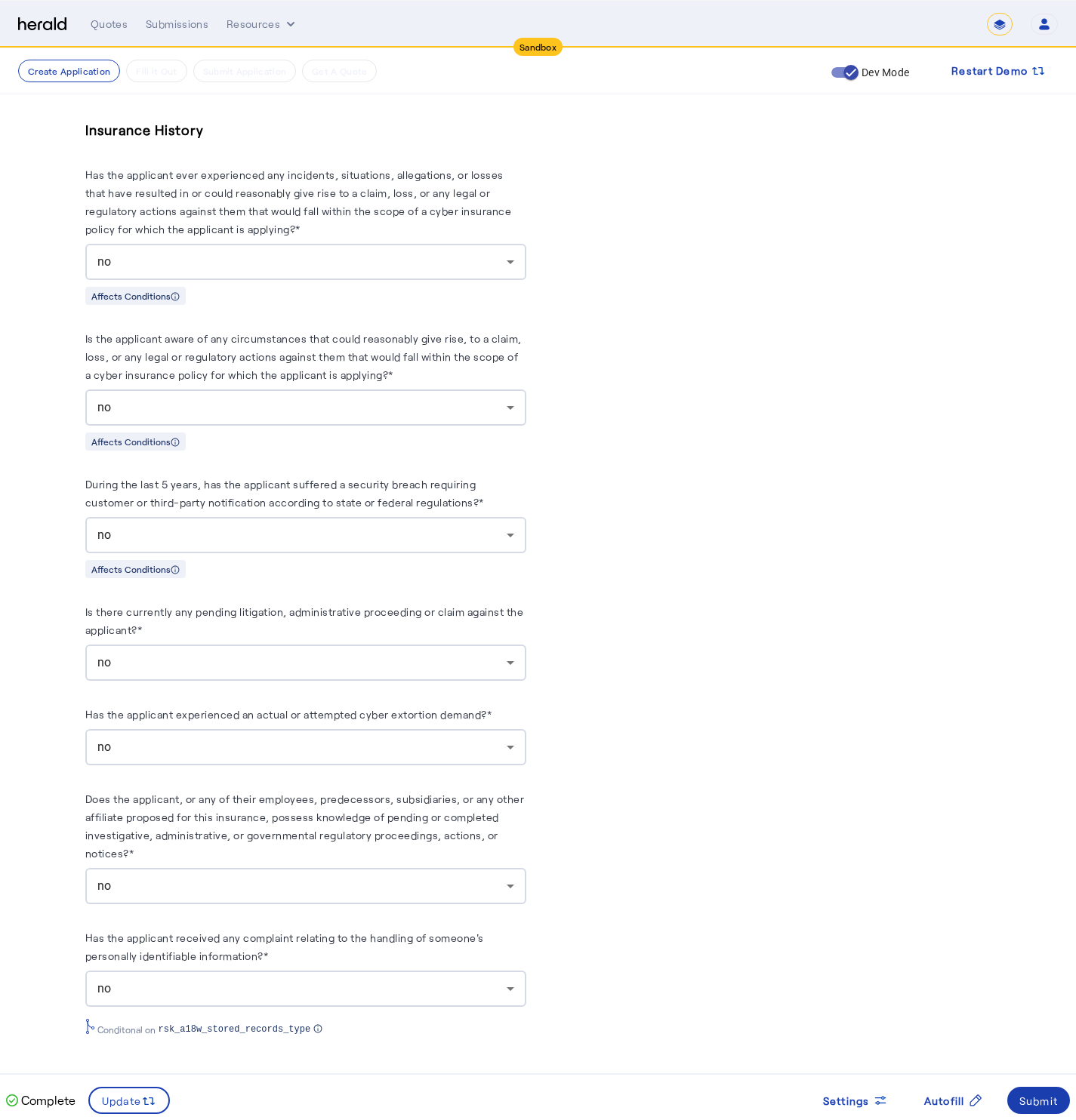
click at [1044, 1104] on div "Submit" at bounding box center [1039, 1101] width 39 height 16
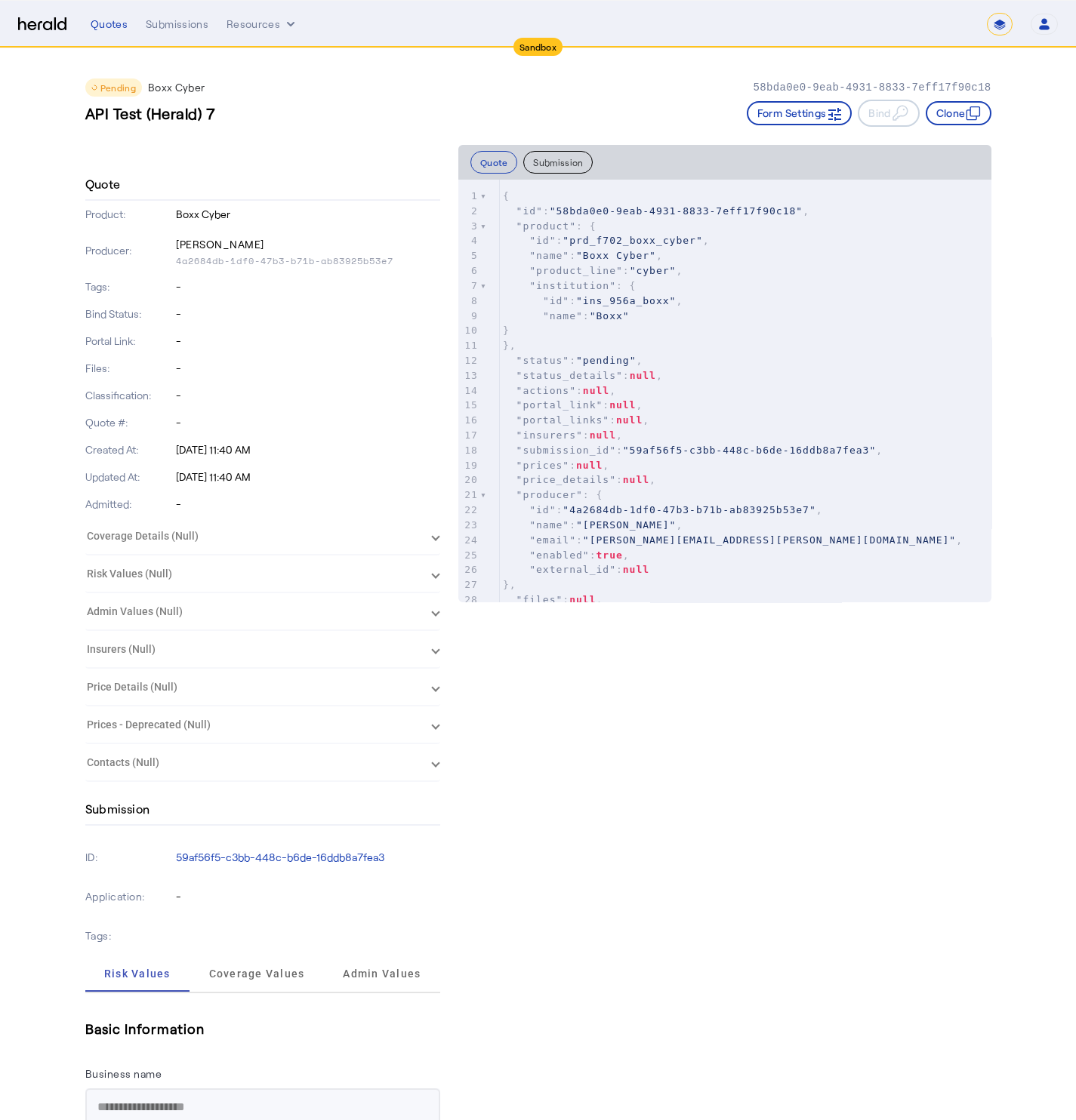
click at [175, 36] on nav "Sandbox Menu Quotes Submissions Resources ******* Open user menu Dave Bixler He…" at bounding box center [538, 24] width 1076 height 47
click at [176, 24] on div "Submissions" at bounding box center [177, 24] width 63 height 15
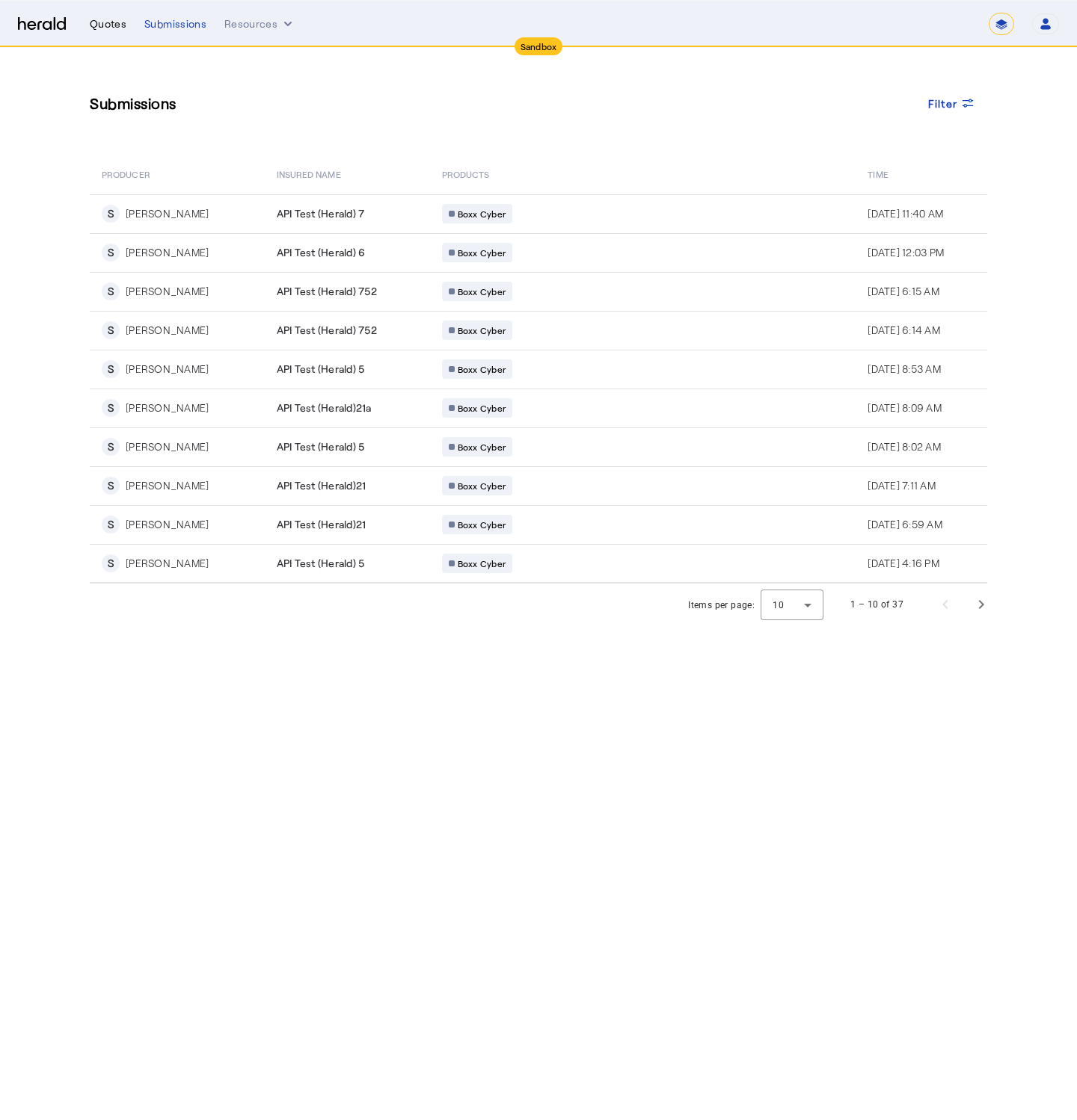
click at [121, 27] on div "Quotes" at bounding box center [108, 24] width 37 height 15
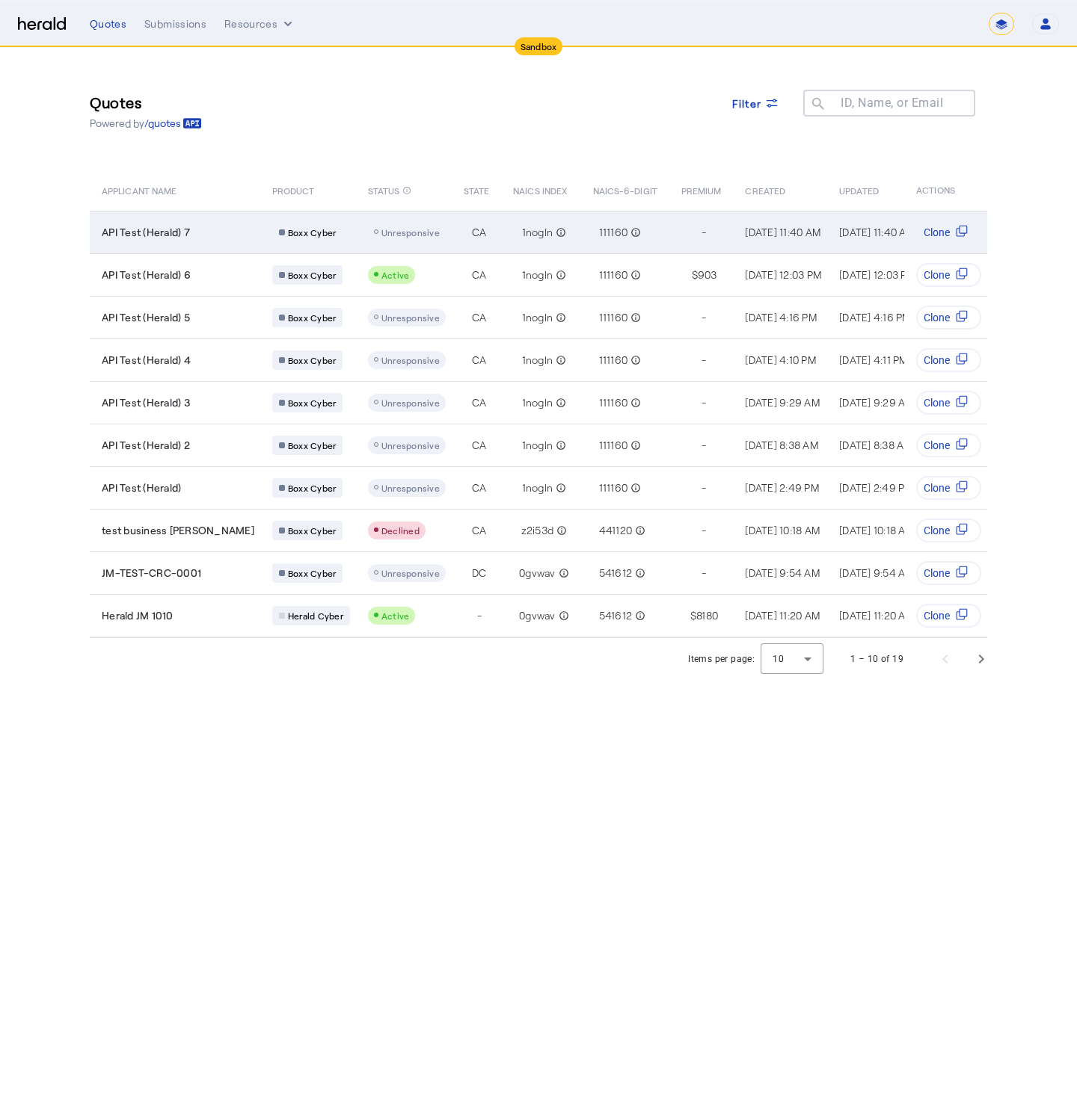
click at [381, 234] on span "Unresponsive" at bounding box center [410, 232] width 58 height 10
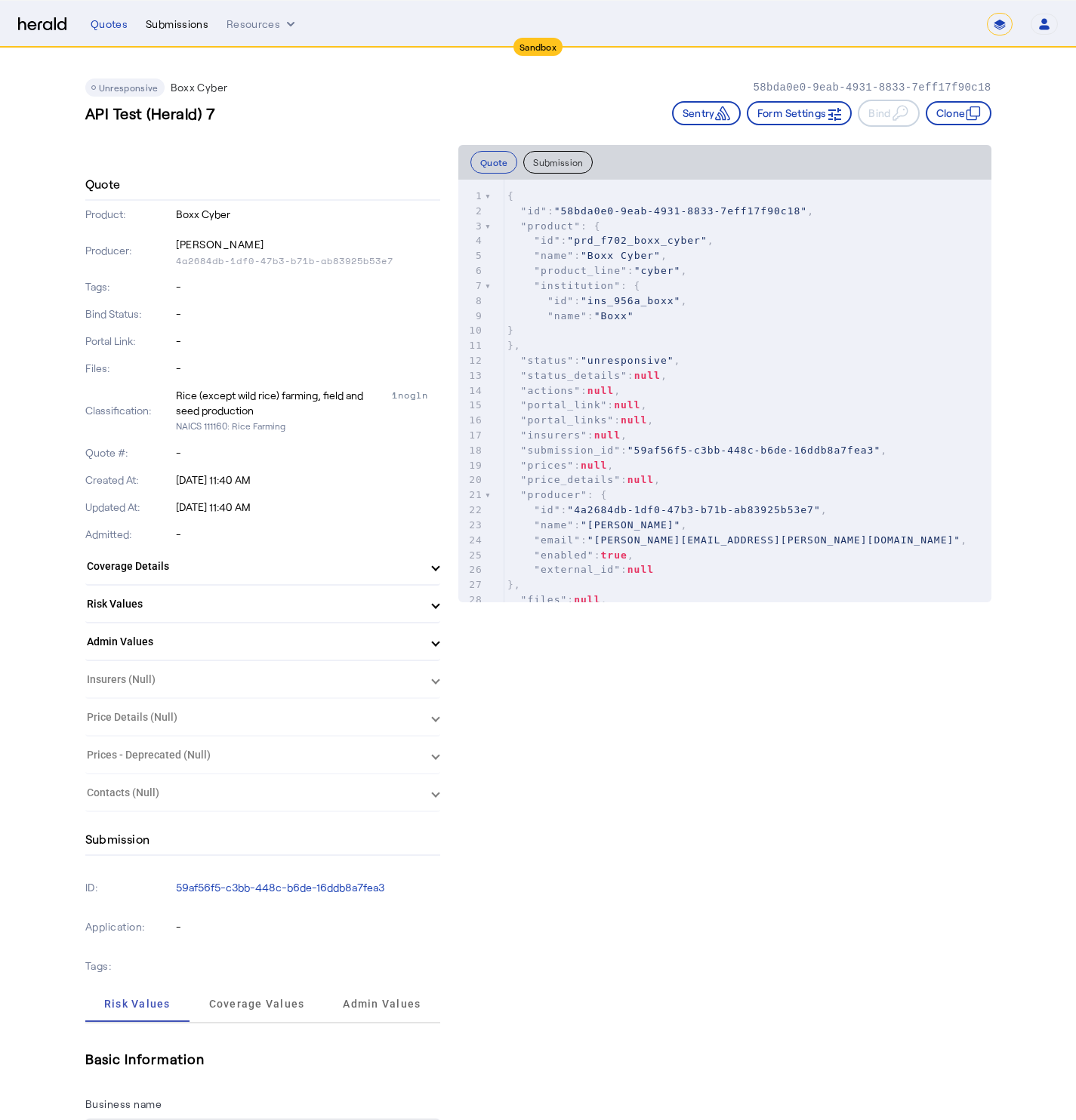
click at [169, 27] on div "Submissions" at bounding box center [177, 24] width 63 height 15
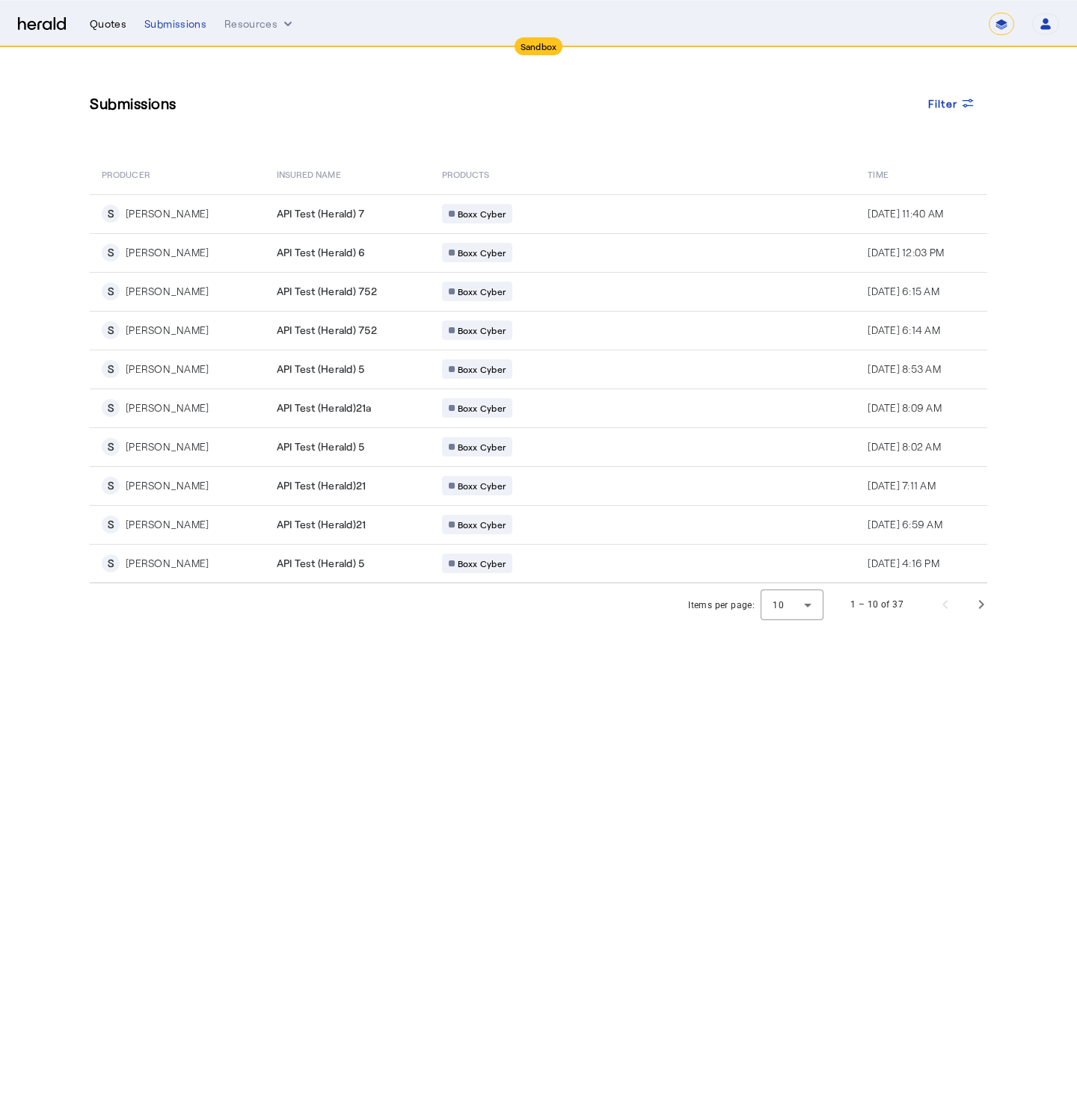
click at [102, 30] on div "Quotes" at bounding box center [108, 24] width 37 height 15
